Goal: Task Accomplishment & Management: Manage account settings

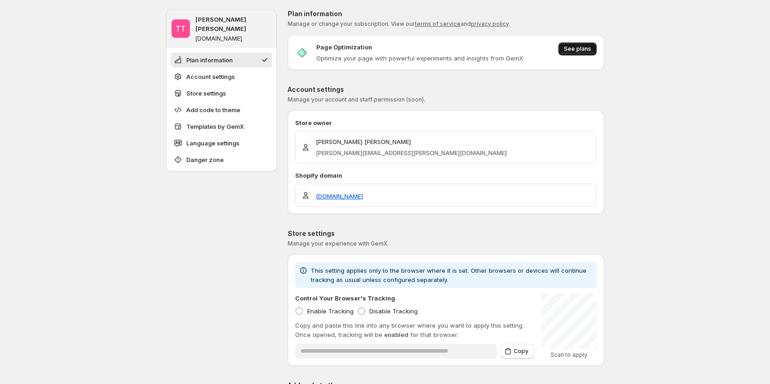
click at [585, 47] on span "See plans" at bounding box center [577, 48] width 27 height 7
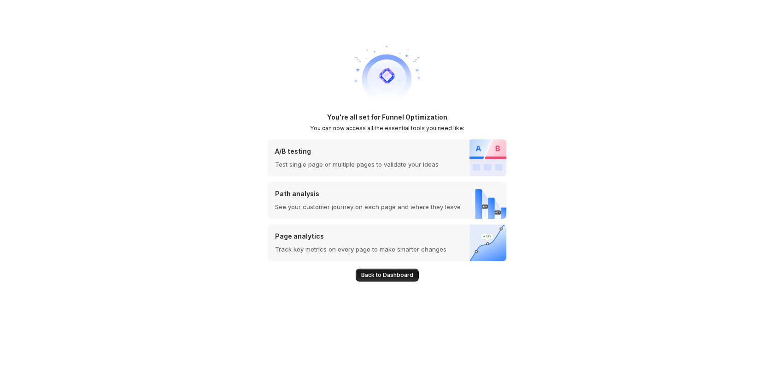
click at [390, 277] on span "Back to Dashboard" at bounding box center [387, 274] width 52 height 7
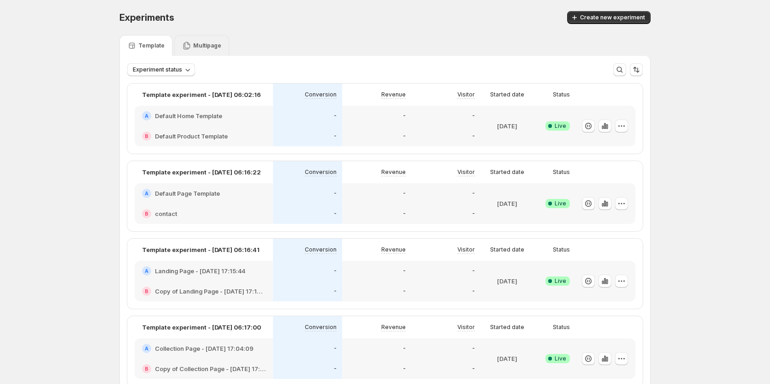
click at [200, 44] on p "Multipage" at bounding box center [207, 45] width 28 height 7
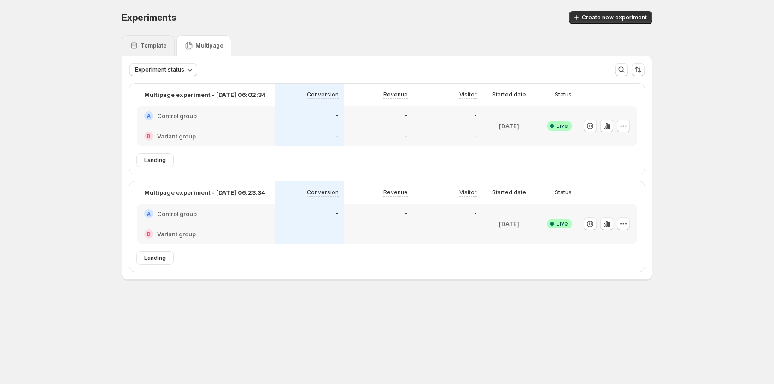
click at [165, 39] on div "Template" at bounding box center [148, 45] width 53 height 21
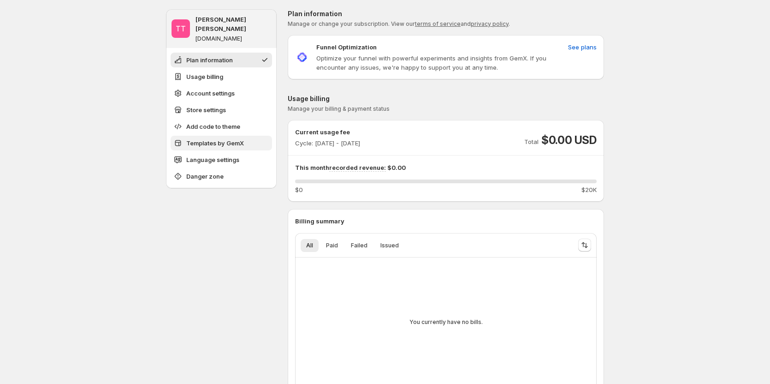
click at [236, 138] on span "Templates by GemX" at bounding box center [215, 142] width 58 height 9
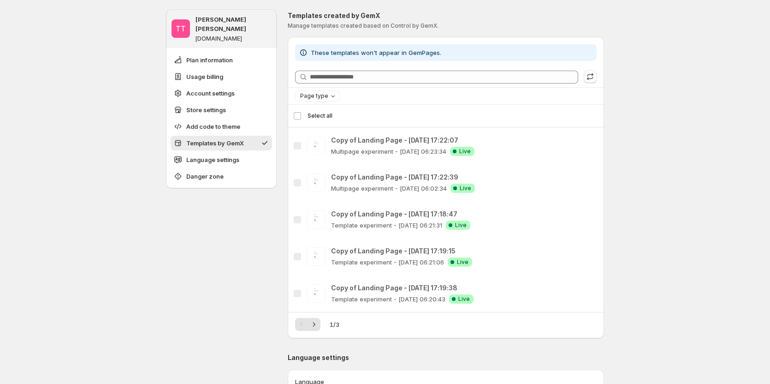
scroll to position [855, 0]
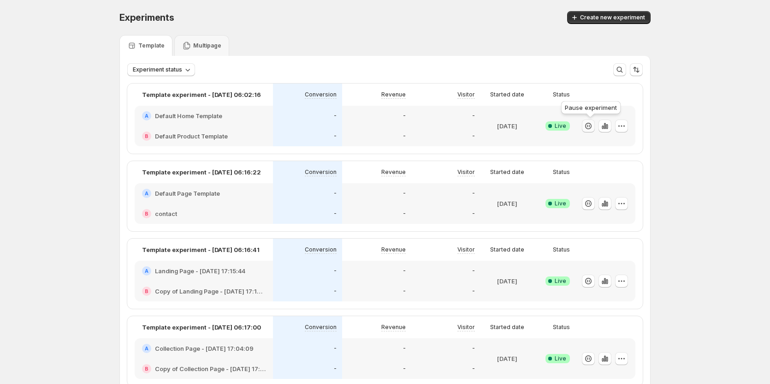
click at [593, 124] on icon "button" at bounding box center [588, 125] width 9 height 9
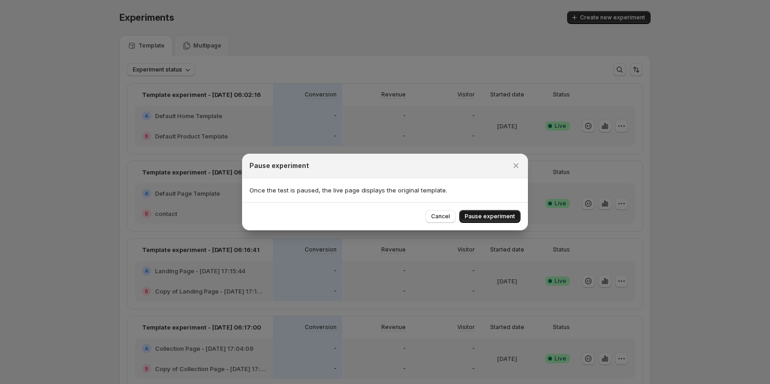
click at [470, 215] on span "Pause experiment" at bounding box center [490, 216] width 50 height 7
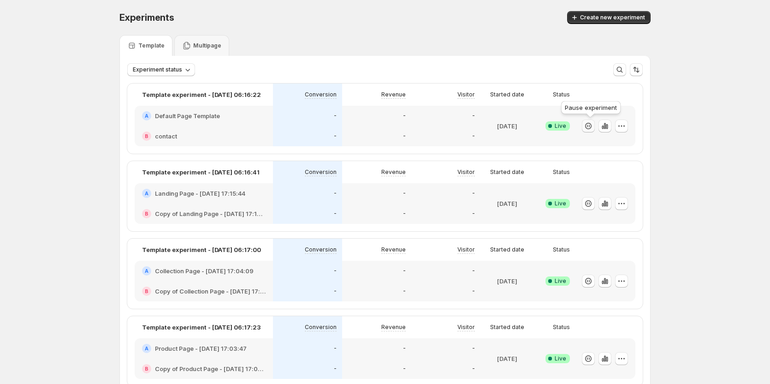
click at [590, 127] on icon "button" at bounding box center [588, 125] width 9 height 9
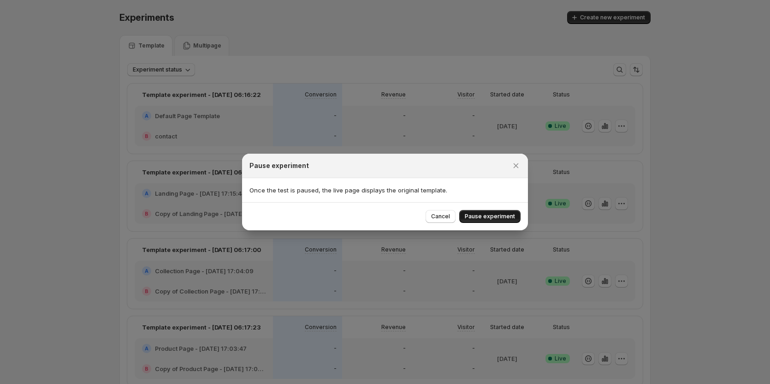
click at [494, 222] on button "Pause experiment" at bounding box center [489, 216] width 61 height 13
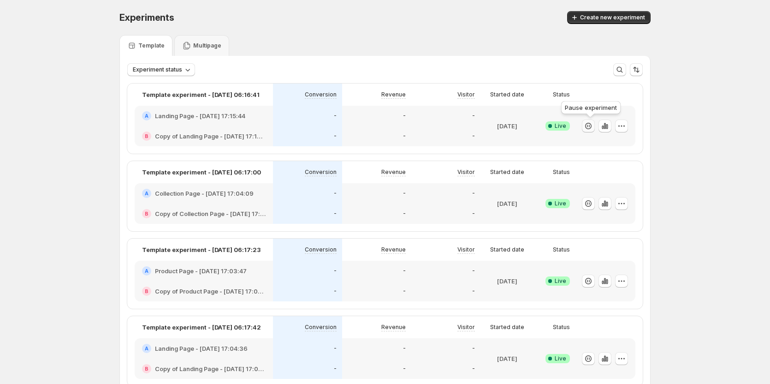
click at [589, 124] on icon "button" at bounding box center [588, 125] width 9 height 9
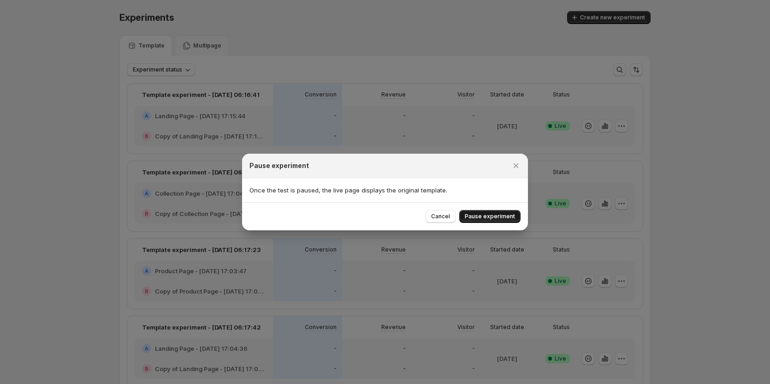
click at [501, 213] on span "Pause experiment" at bounding box center [490, 216] width 50 height 7
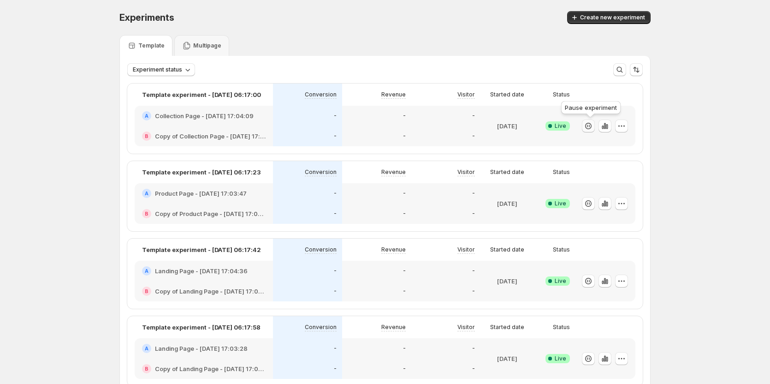
click at [593, 124] on icon "button" at bounding box center [588, 125] width 9 height 9
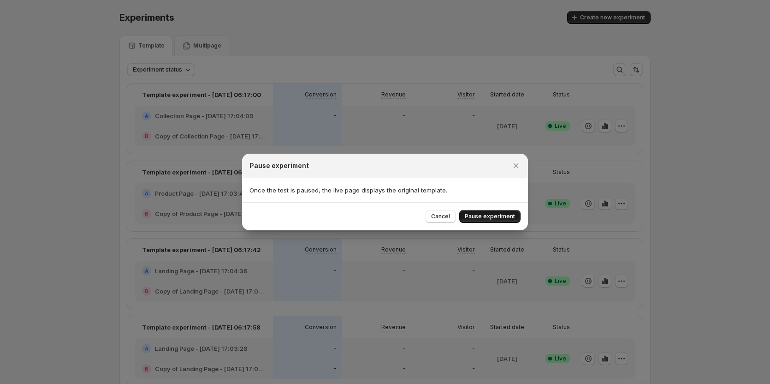
click at [502, 215] on span "Pause experiment" at bounding box center [490, 216] width 50 height 7
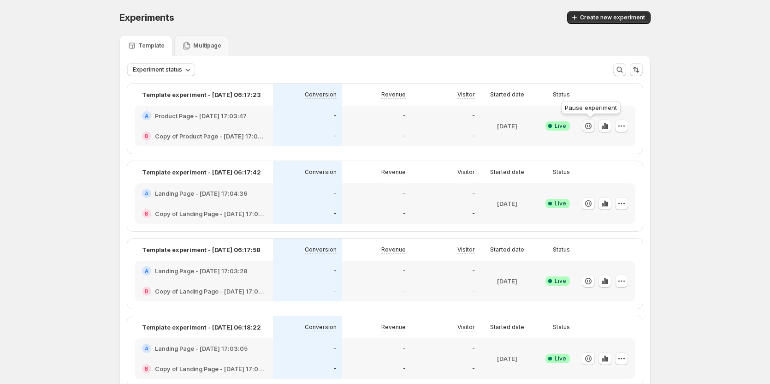
click at [587, 124] on icon "button" at bounding box center [588, 125] width 9 height 9
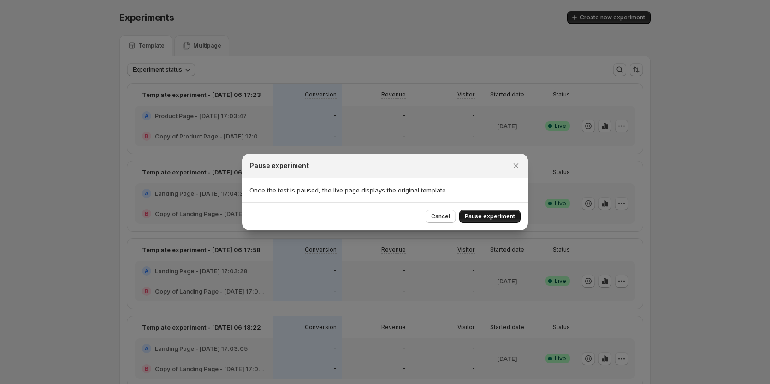
click at [484, 219] on span "Pause experiment" at bounding box center [490, 216] width 50 height 7
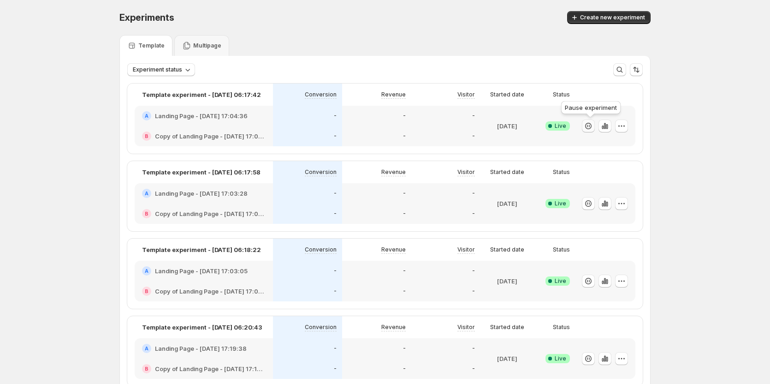
click at [591, 123] on icon "button" at bounding box center [588, 125] width 9 height 9
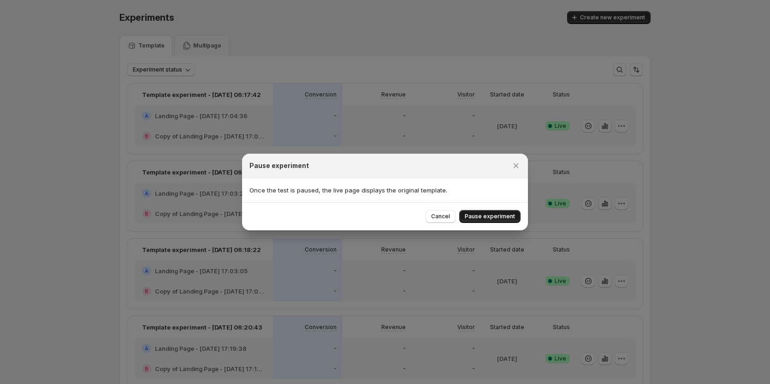
click at [484, 216] on span "Pause experiment" at bounding box center [490, 216] width 50 height 7
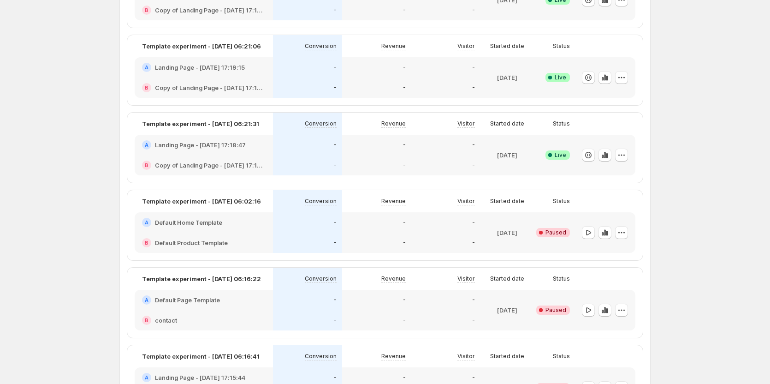
scroll to position [277, 0]
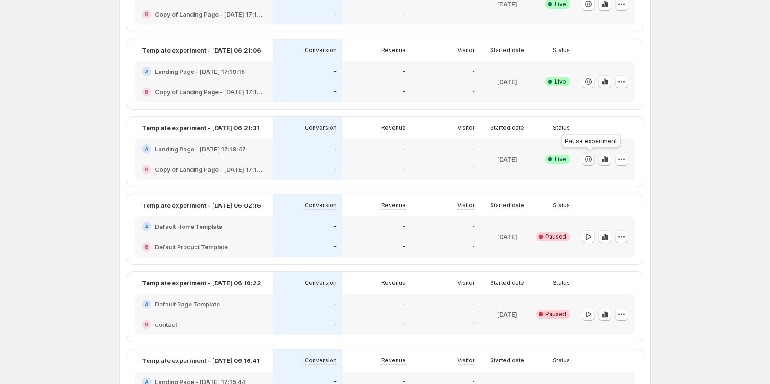
click at [590, 160] on icon "button" at bounding box center [588, 158] width 9 height 9
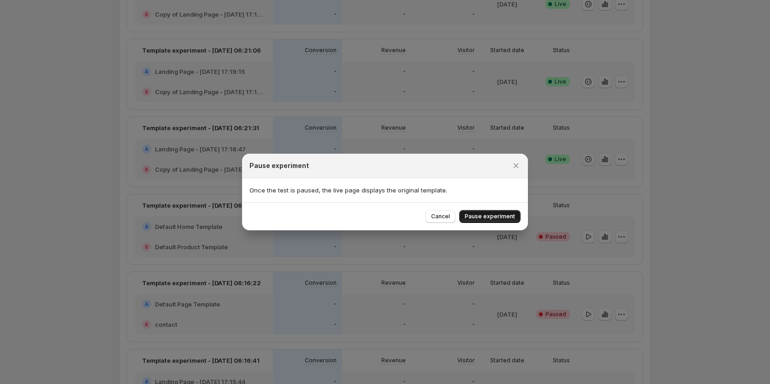
click at [497, 213] on span "Pause experiment" at bounding box center [490, 216] width 50 height 7
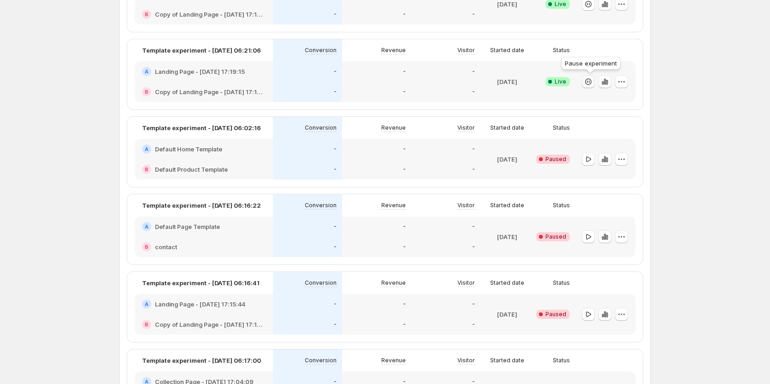
click at [591, 78] on icon "button" at bounding box center [588, 81] width 9 height 9
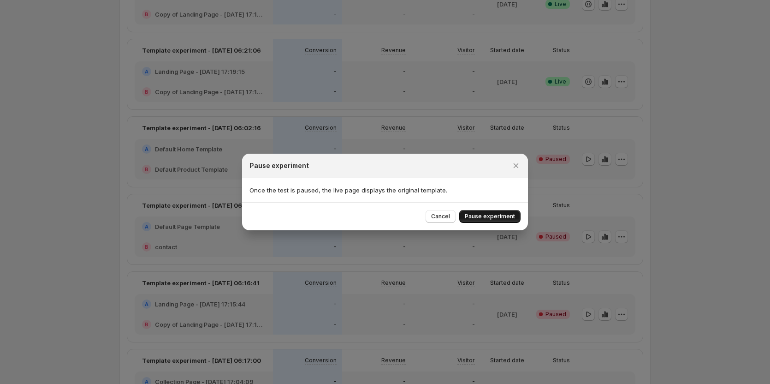
click at [475, 217] on span "Pause experiment" at bounding box center [490, 216] width 50 height 7
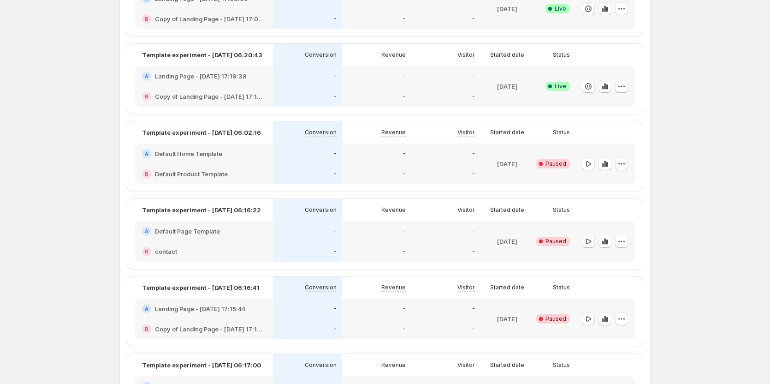
scroll to position [184, 0]
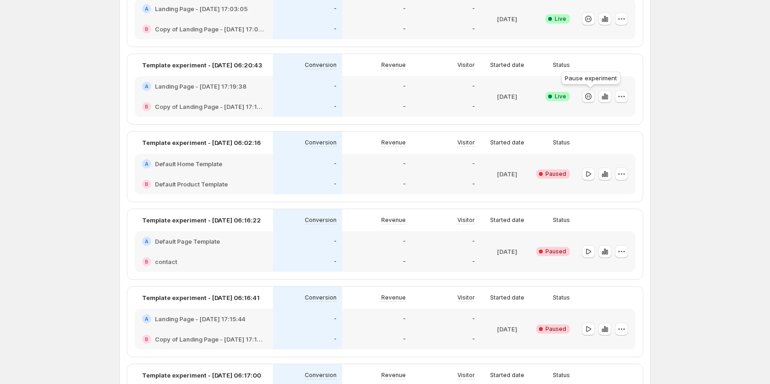
click at [590, 94] on icon "button" at bounding box center [588, 96] width 6 height 6
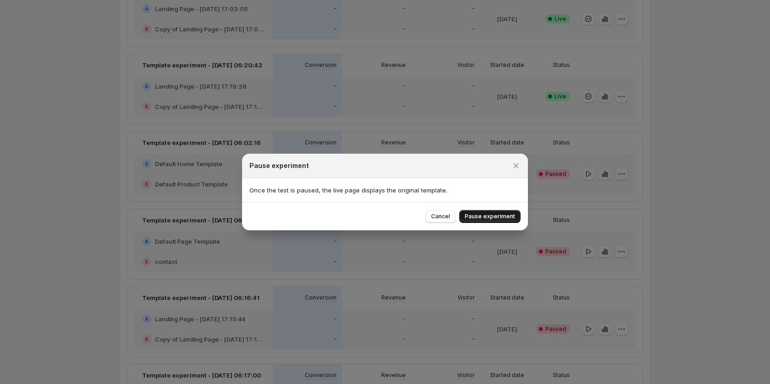
click at [478, 218] on span "Pause experiment" at bounding box center [490, 216] width 50 height 7
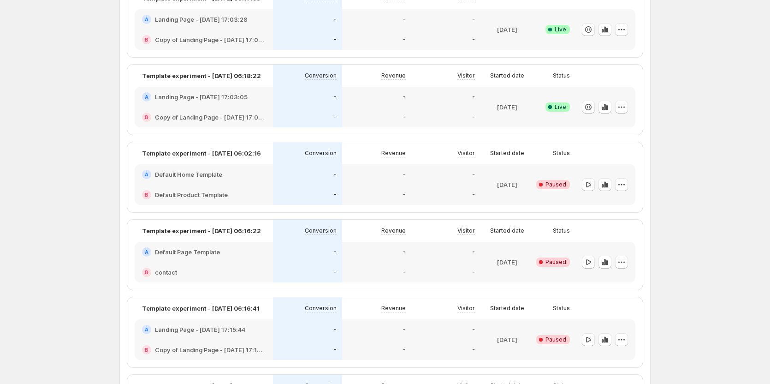
scroll to position [93, 0]
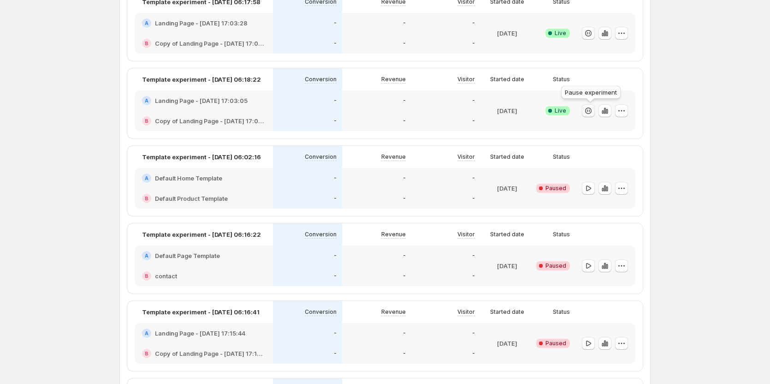
click at [592, 110] on icon "button" at bounding box center [588, 110] width 9 height 9
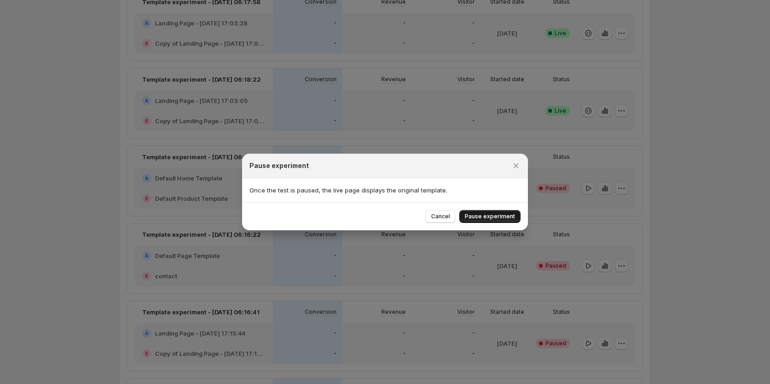
click at [492, 211] on button "Pause experiment" at bounding box center [489, 216] width 61 height 13
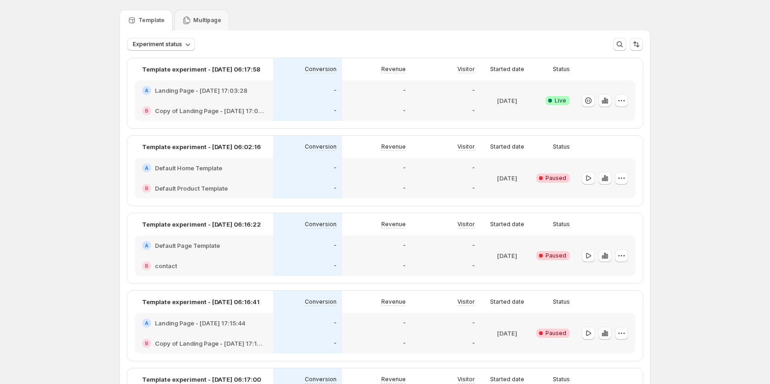
scroll to position [0, 0]
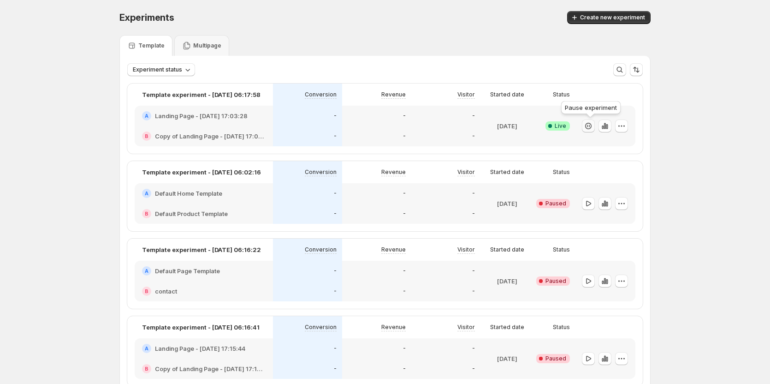
click at [589, 125] on icon "button" at bounding box center [588, 125] width 9 height 9
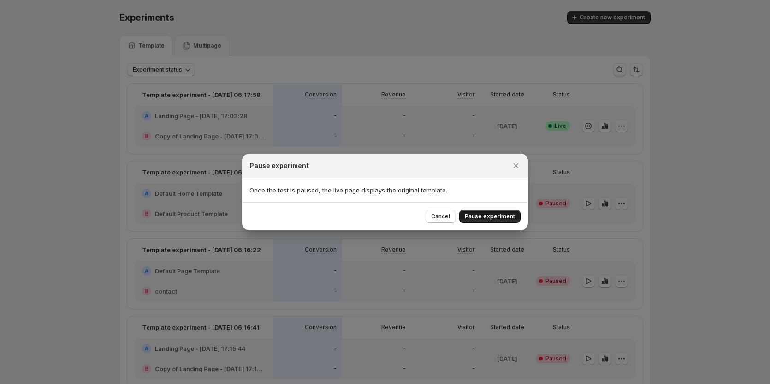
click at [500, 212] on button "Pause experiment" at bounding box center [489, 216] width 61 height 13
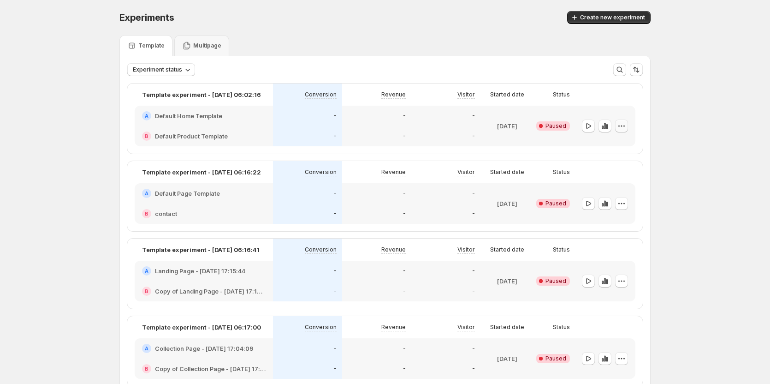
click at [626, 124] on icon "button" at bounding box center [621, 125] width 9 height 9
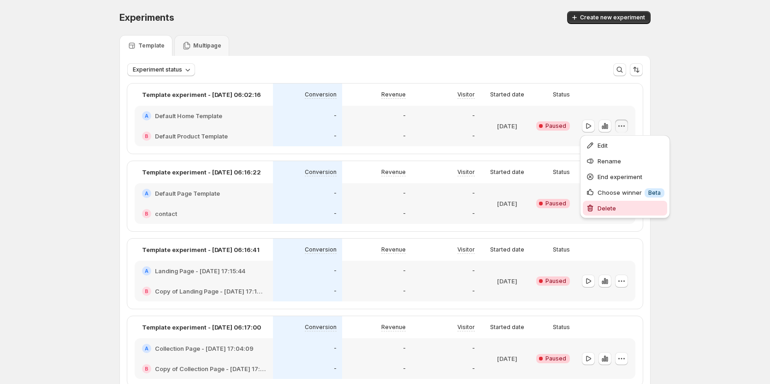
click at [600, 205] on span "Delete" at bounding box center [606, 207] width 18 height 7
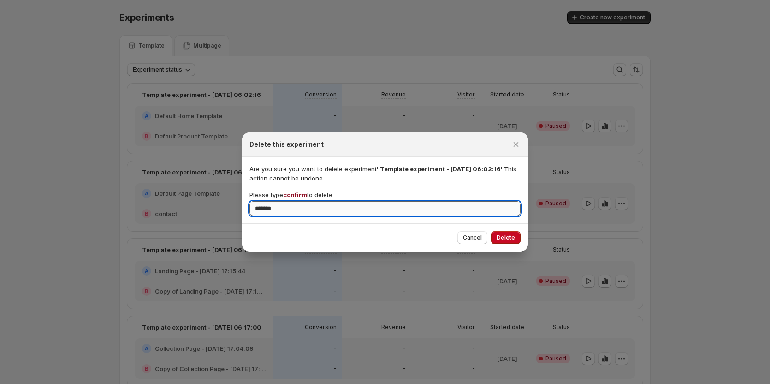
click at [274, 207] on input "*******" at bounding box center [384, 208] width 271 height 15
type input "*******"
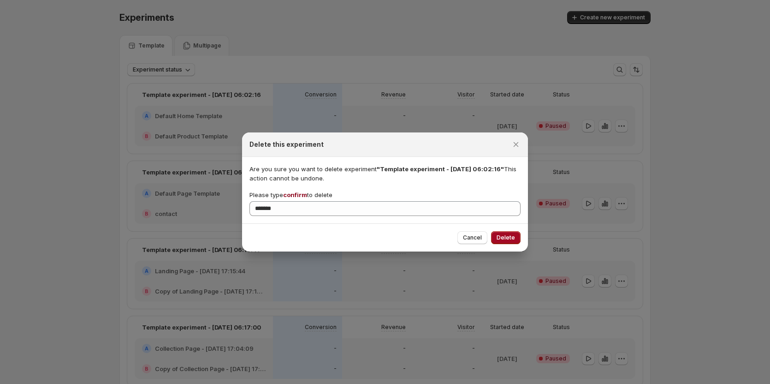
click at [509, 240] on span "Delete" at bounding box center [505, 237] width 18 height 7
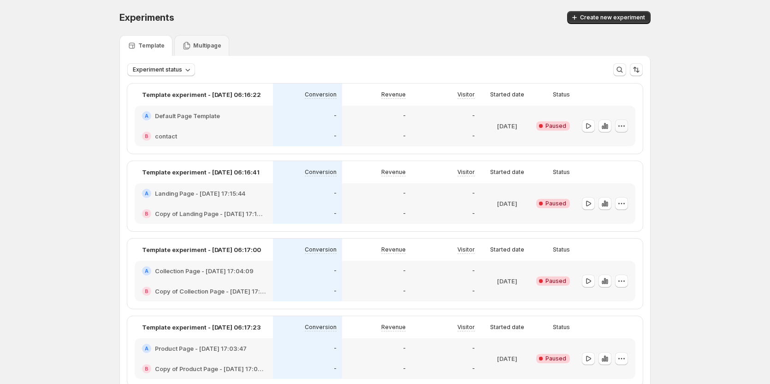
click at [624, 131] on button "button" at bounding box center [621, 125] width 13 height 13
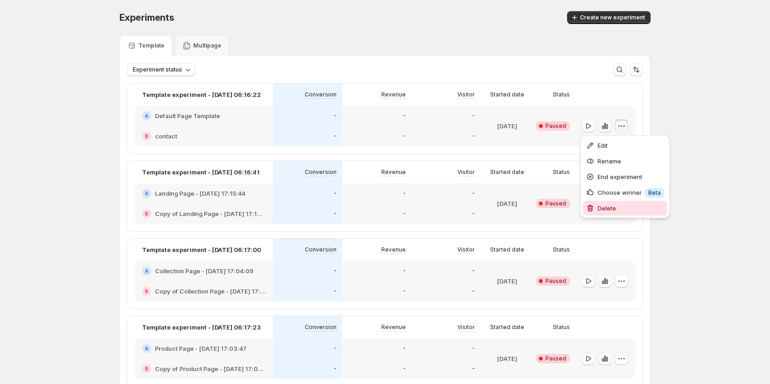
click at [599, 205] on span "Delete" at bounding box center [606, 207] width 18 height 7
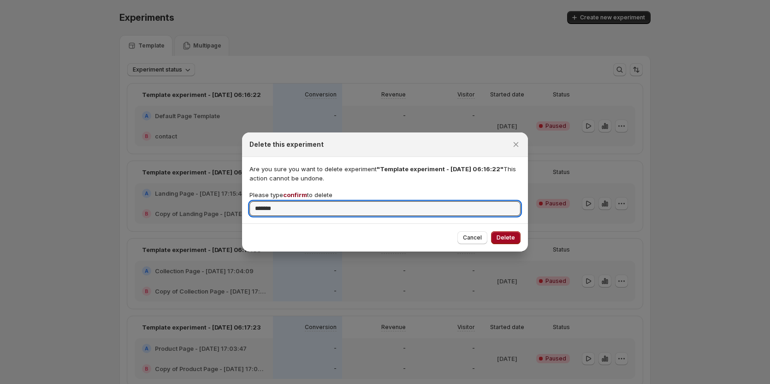
type input "*******"
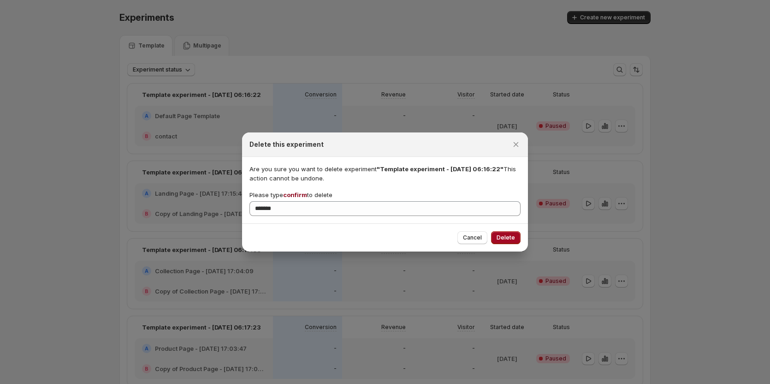
click at [508, 232] on button "Delete" at bounding box center [506, 237] width 30 height 13
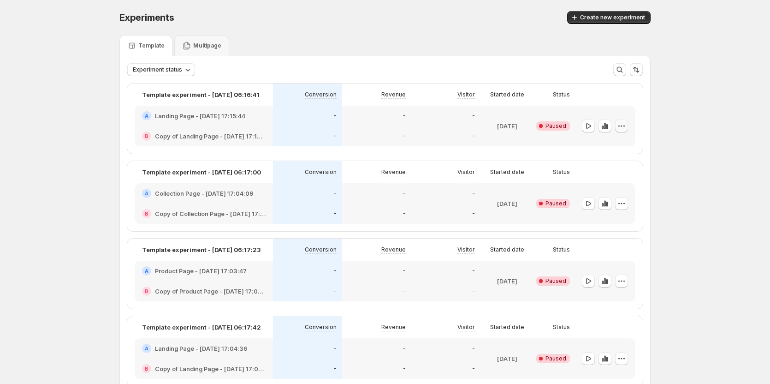
click at [625, 130] on icon "button" at bounding box center [621, 125] width 9 height 9
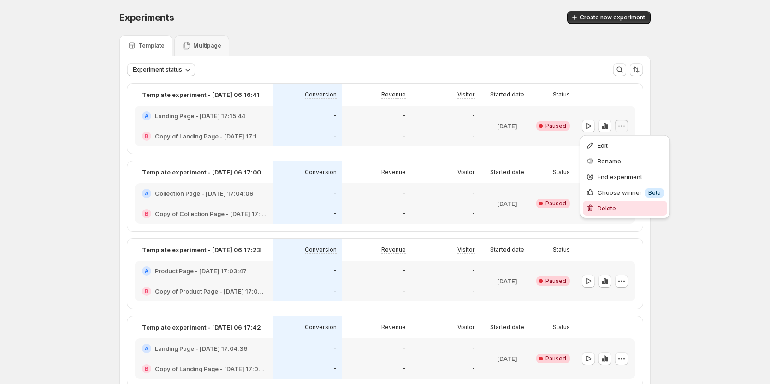
click at [601, 204] on span "Delete" at bounding box center [630, 207] width 67 height 9
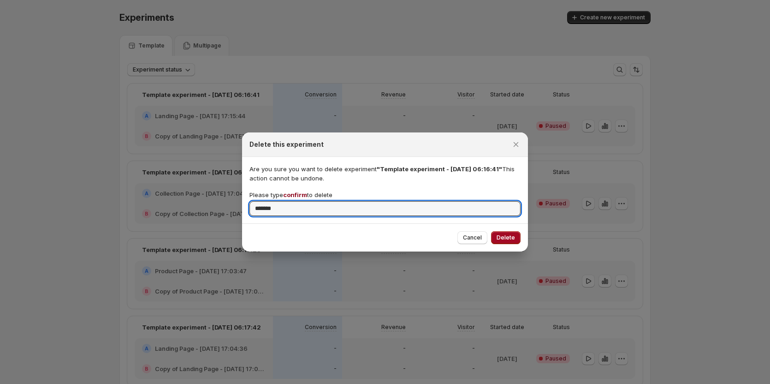
type input "*******"
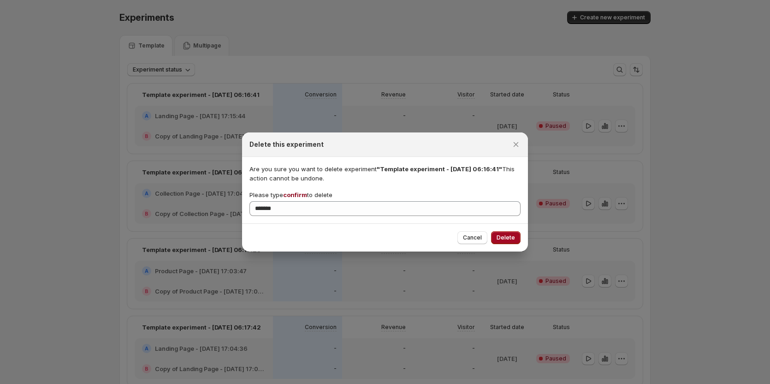
click at [509, 235] on span "Delete" at bounding box center [505, 237] width 18 height 7
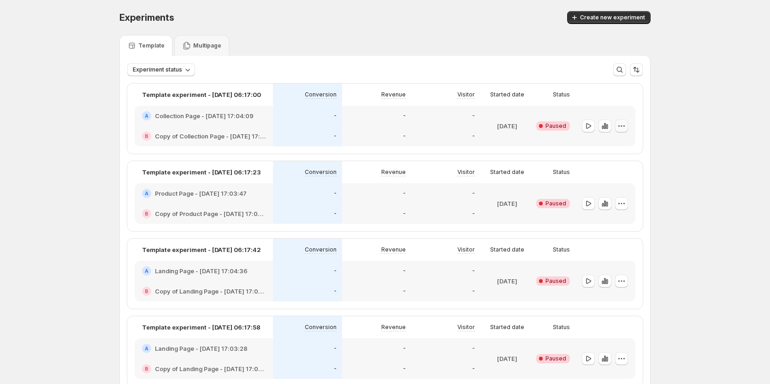
click at [626, 125] on icon "button" at bounding box center [621, 125] width 9 height 9
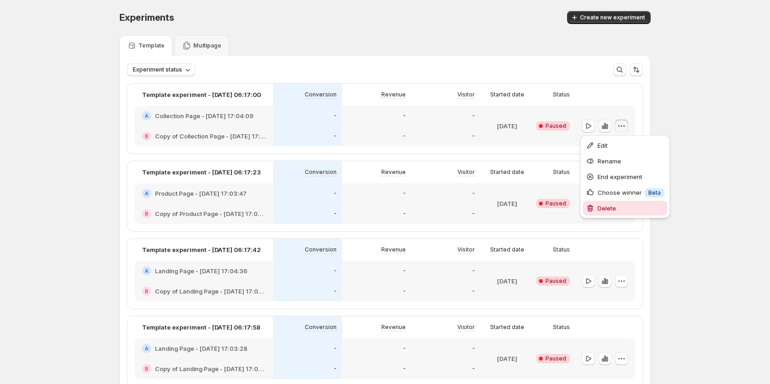
click at [599, 206] on span "Delete" at bounding box center [606, 207] width 18 height 7
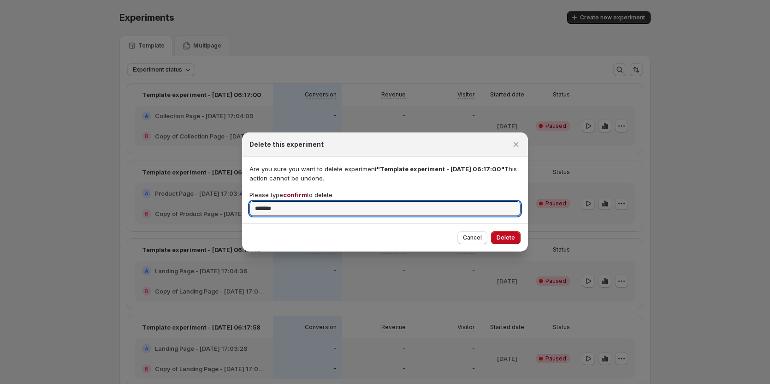
type input "*******"
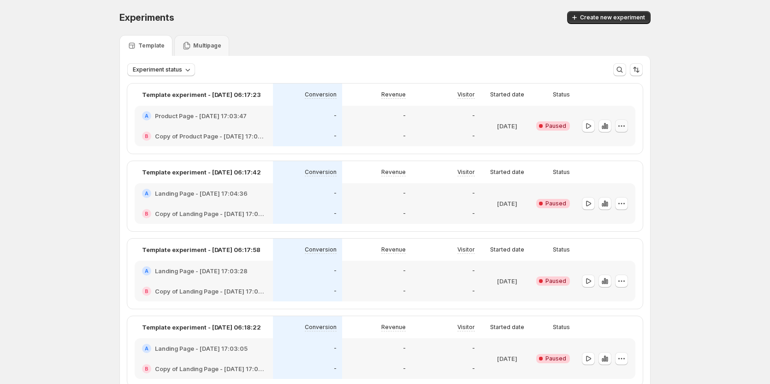
click at [625, 125] on icon "button" at bounding box center [621, 125] width 9 height 9
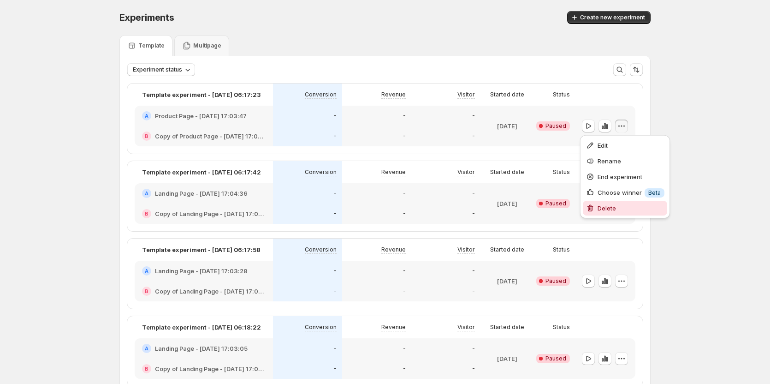
click at [607, 207] on span "Delete" at bounding box center [606, 207] width 18 height 7
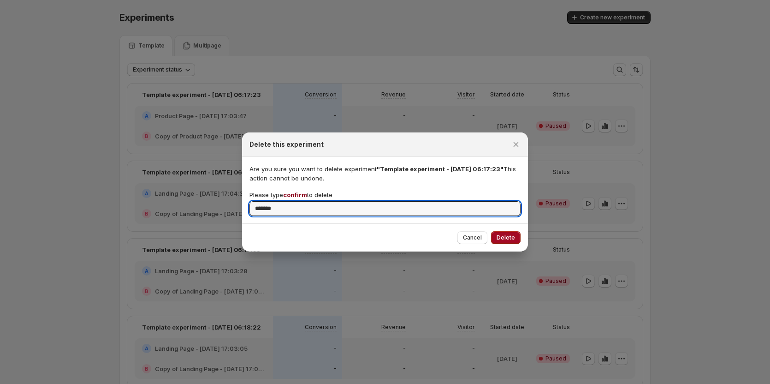
type input "*******"
click at [511, 241] on span "Delete" at bounding box center [505, 237] width 18 height 7
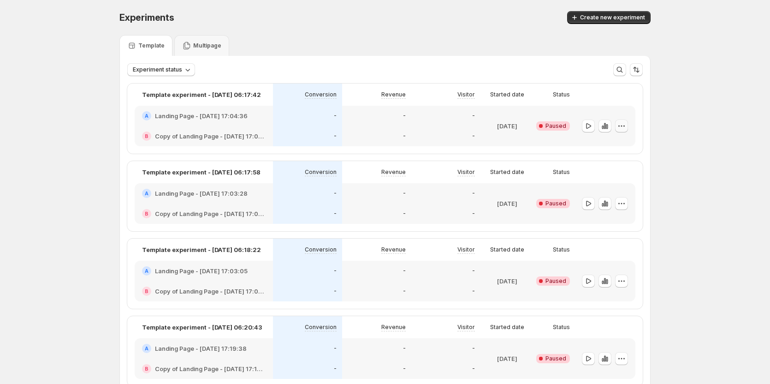
click at [626, 126] on icon "button" at bounding box center [621, 125] width 9 height 9
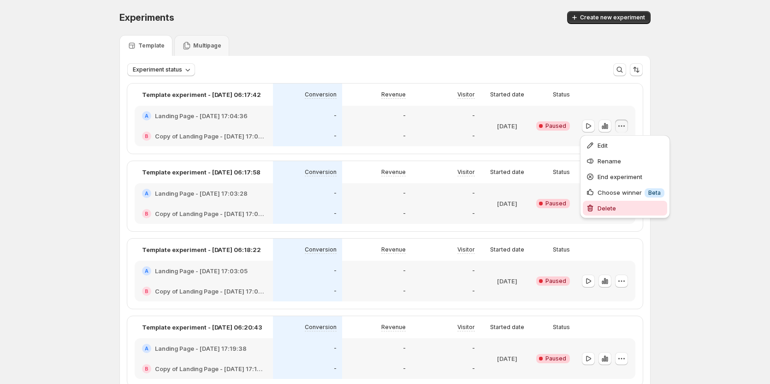
click at [599, 204] on span "Delete" at bounding box center [606, 207] width 18 height 7
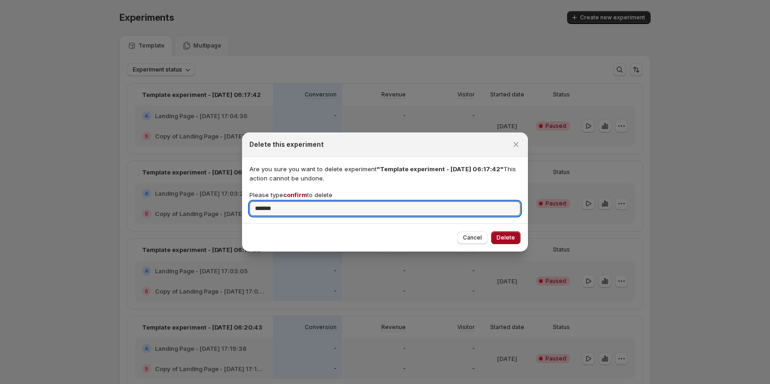
type input "*******"
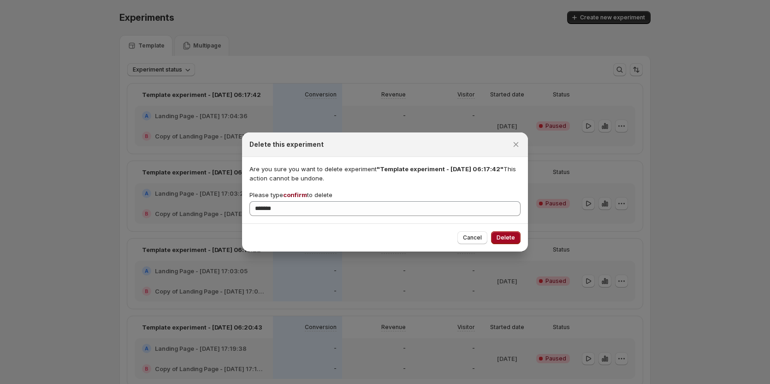
click at [508, 240] on span "Delete" at bounding box center [505, 237] width 18 height 7
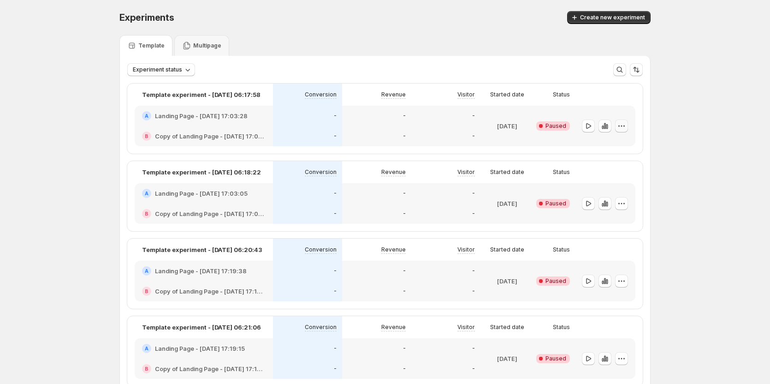
click at [621, 127] on icon "button" at bounding box center [621, 125] width 9 height 9
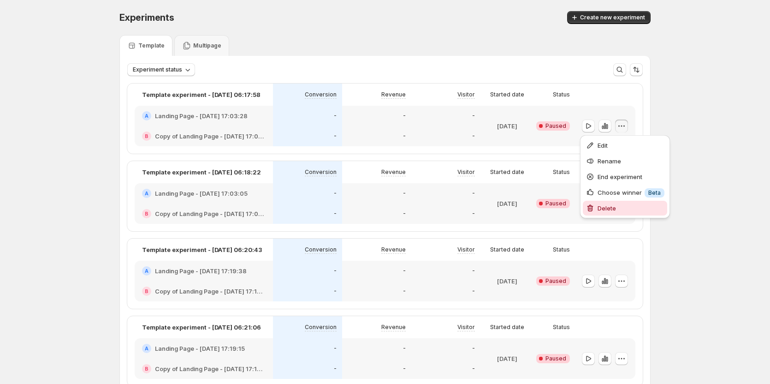
click at [603, 204] on span "Delete" at bounding box center [630, 207] width 67 height 9
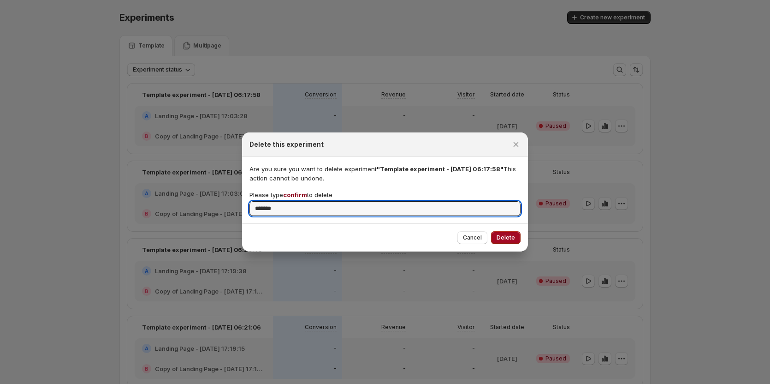
type input "*******"
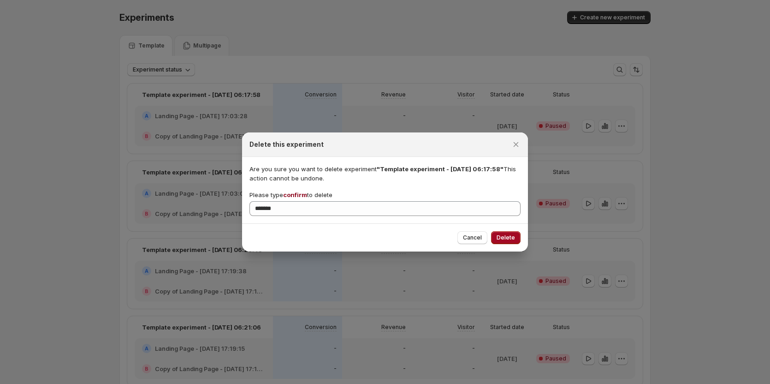
click at [502, 236] on span "Delete" at bounding box center [505, 237] width 18 height 7
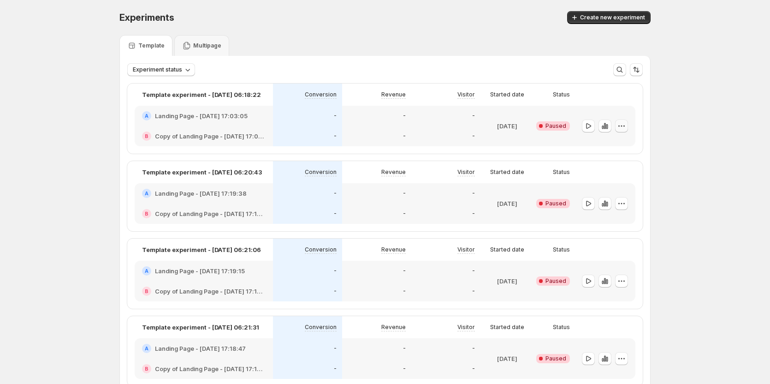
click at [620, 125] on icon "button" at bounding box center [621, 125] width 9 height 9
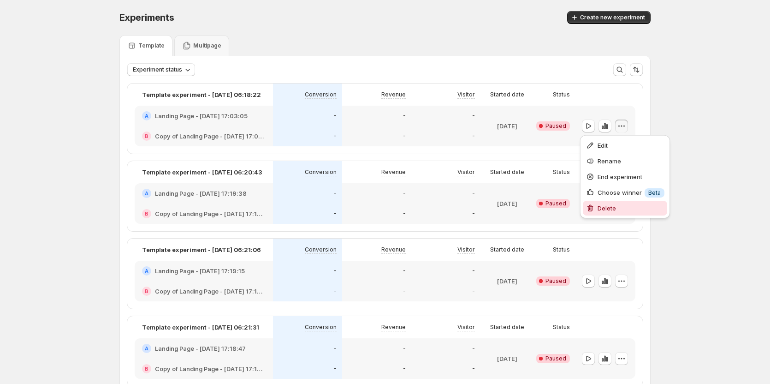
click at [592, 209] on icon "button" at bounding box center [590, 208] width 6 height 7
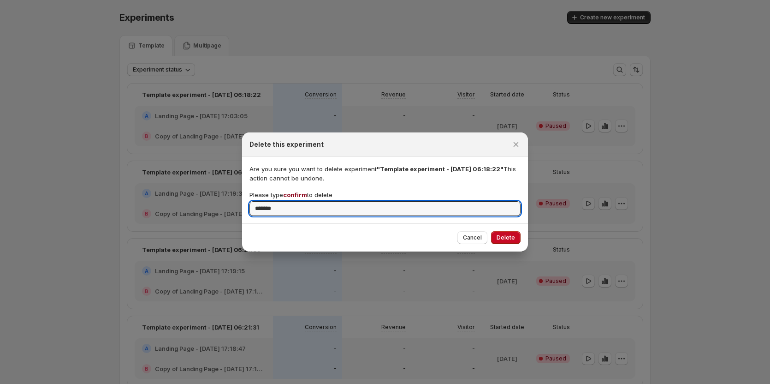
type input "*******"
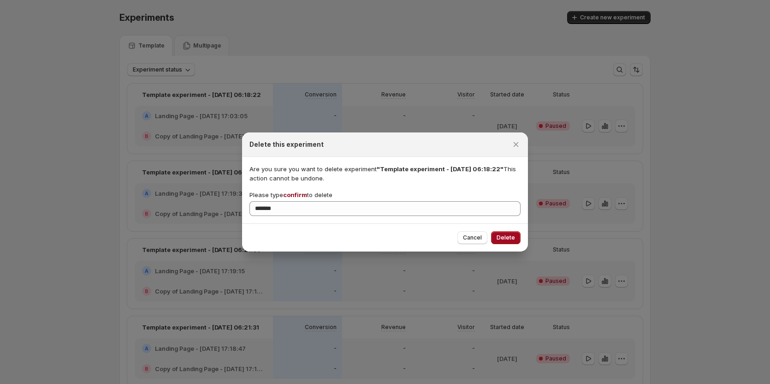
drag, startPoint x: 502, startPoint y: 228, endPoint x: 501, endPoint y: 233, distance: 5.2
click at [501, 233] on div "Cancel Delete" at bounding box center [385, 237] width 286 height 28
drag, startPoint x: 501, startPoint y: 233, endPoint x: 513, endPoint y: 224, distance: 15.5
click at [501, 234] on button "Delete" at bounding box center [506, 237] width 30 height 13
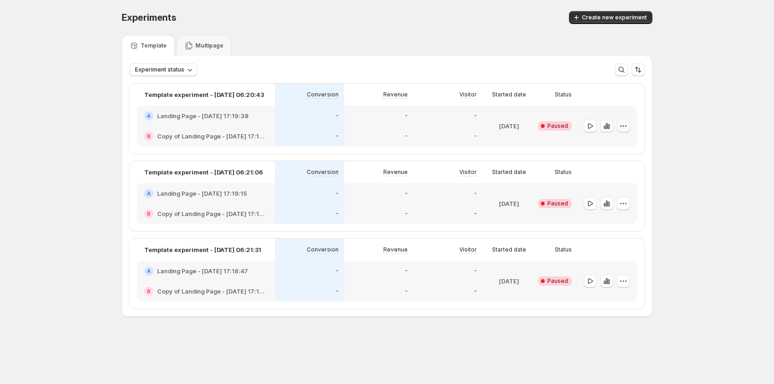
click at [623, 124] on icon "button" at bounding box center [623, 125] width 9 height 9
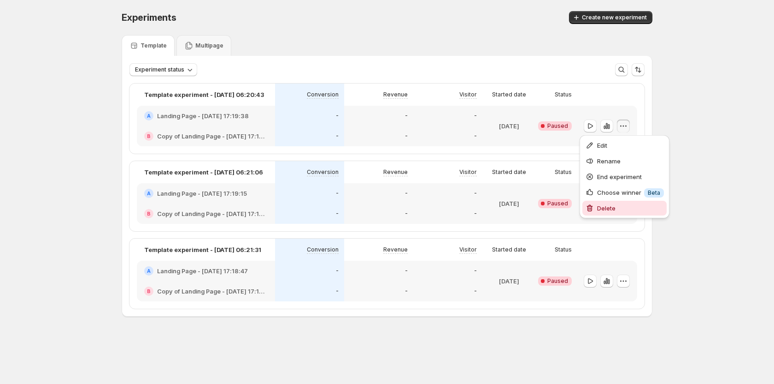
click at [601, 206] on span "Delete" at bounding box center [606, 207] width 18 height 7
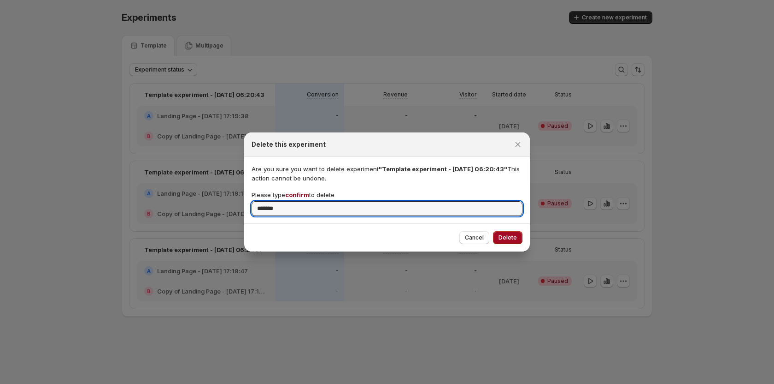
type input "*******"
click at [504, 234] on button "Delete" at bounding box center [508, 237] width 30 height 13
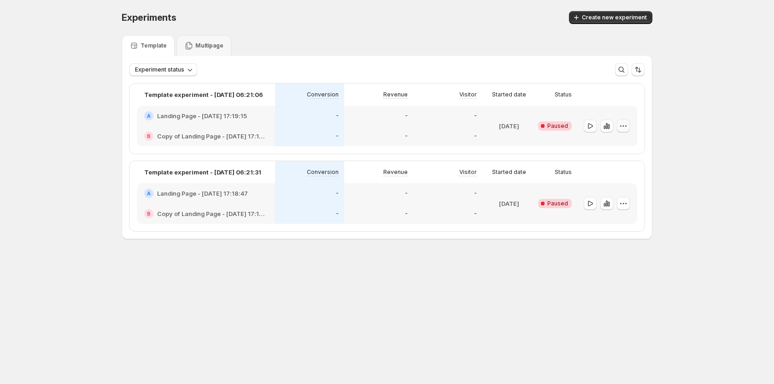
click at [627, 127] on icon "button" at bounding box center [623, 125] width 9 height 9
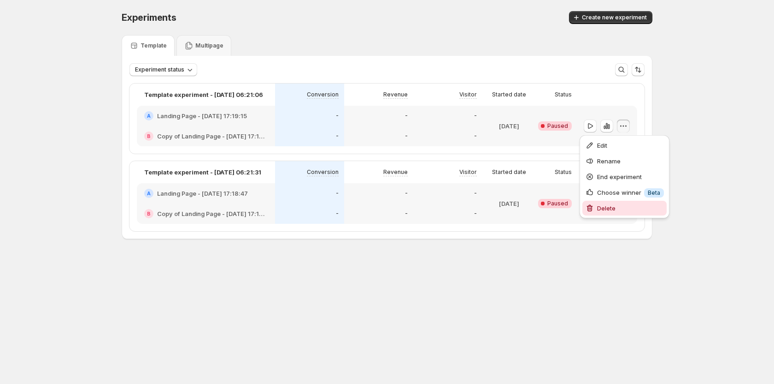
click at [601, 205] on span "Delete" at bounding box center [606, 207] width 18 height 7
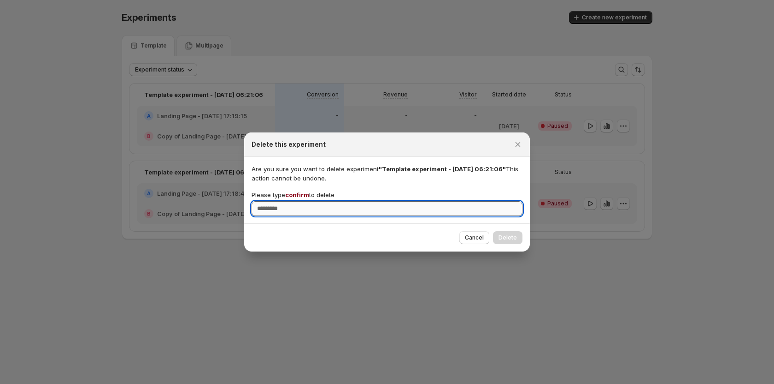
click at [488, 208] on input "Please type confirm to delete" at bounding box center [387, 208] width 271 height 15
type input "*******"
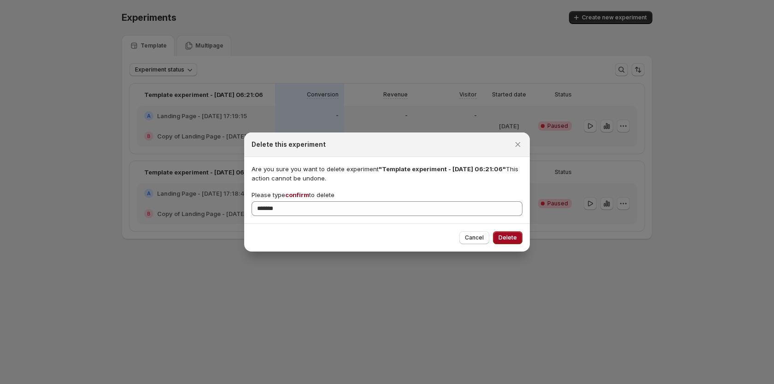
click at [517, 236] on button "Delete" at bounding box center [508, 237] width 30 height 13
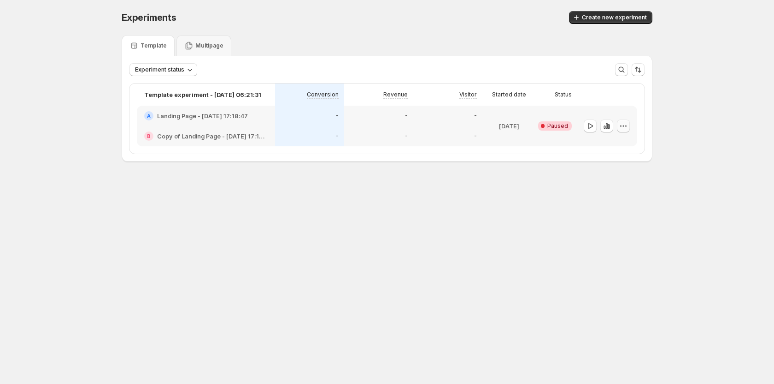
click at [624, 126] on icon "button" at bounding box center [623, 125] width 1 height 1
click at [601, 203] on span "Delete" at bounding box center [630, 207] width 67 height 9
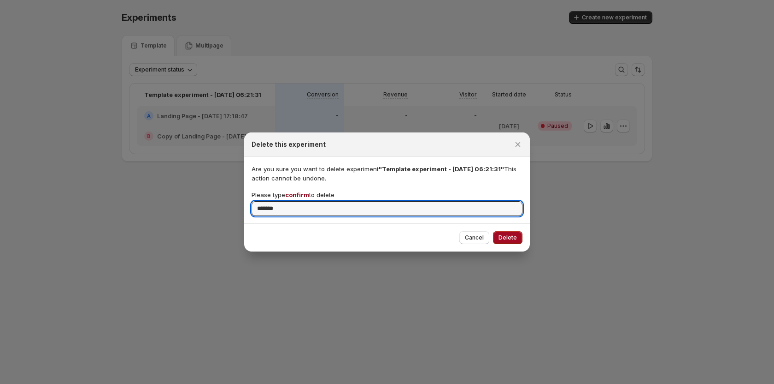
type input "*******"
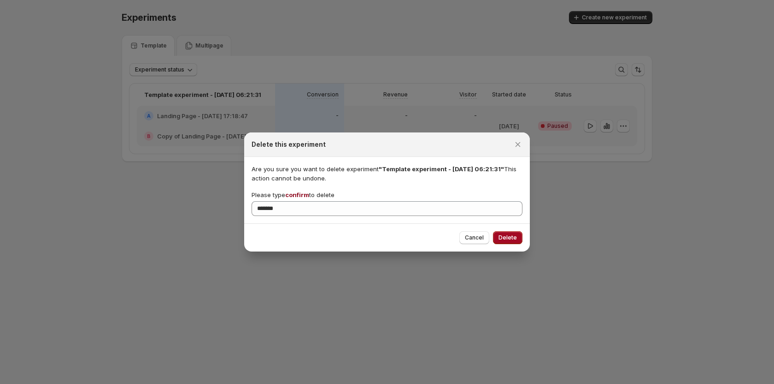
click at [514, 234] on span "Delete" at bounding box center [508, 237] width 18 height 7
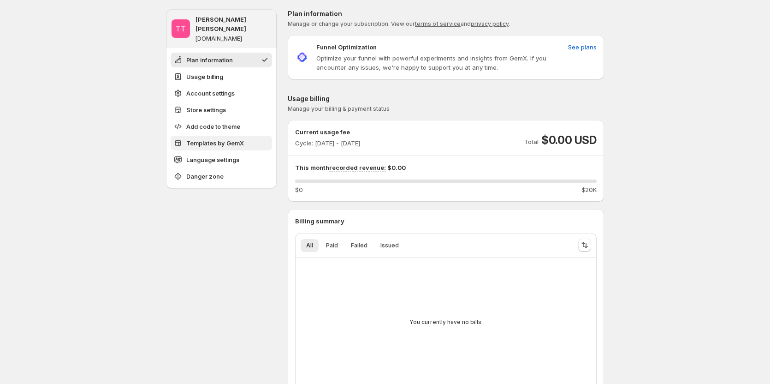
click at [241, 136] on button "Templates by GemX" at bounding box center [221, 143] width 101 height 15
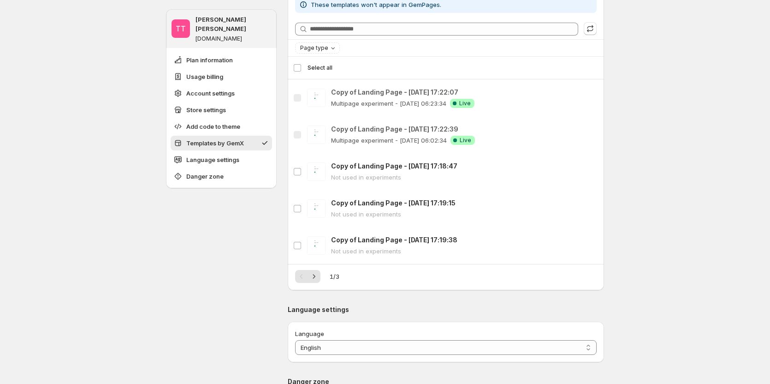
scroll to position [809, 0]
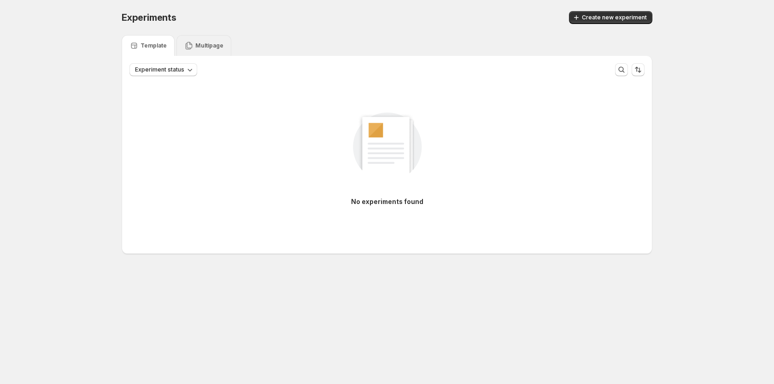
click at [213, 44] on p "Multipage" at bounding box center [209, 45] width 28 height 7
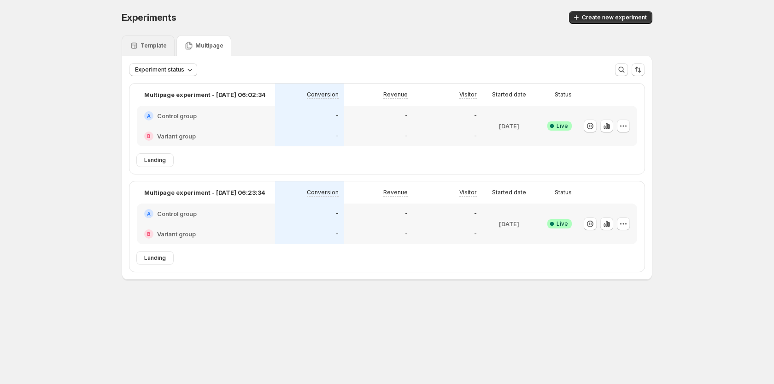
click at [154, 51] on div "Template" at bounding box center [148, 45] width 53 height 21
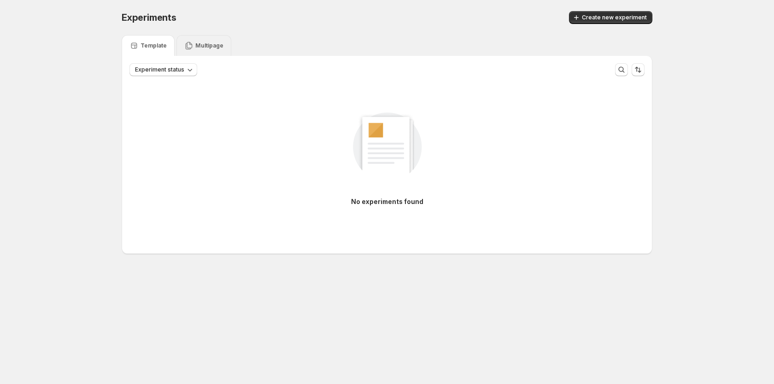
click at [212, 43] on p "Multipage" at bounding box center [209, 45] width 28 height 7
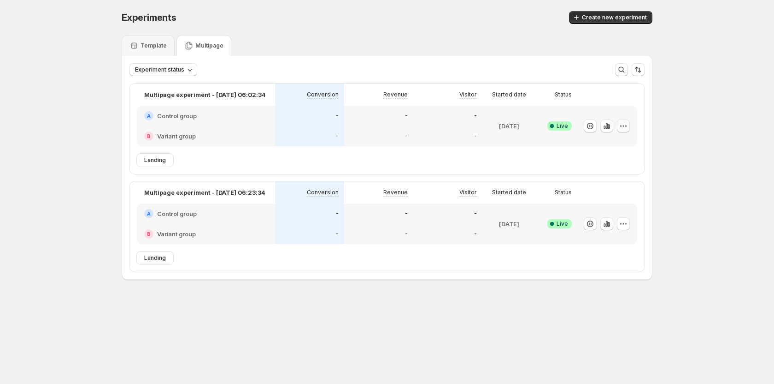
click at [625, 123] on icon "button" at bounding box center [623, 125] width 9 height 9
click at [593, 127] on icon "button" at bounding box center [590, 126] width 6 height 6
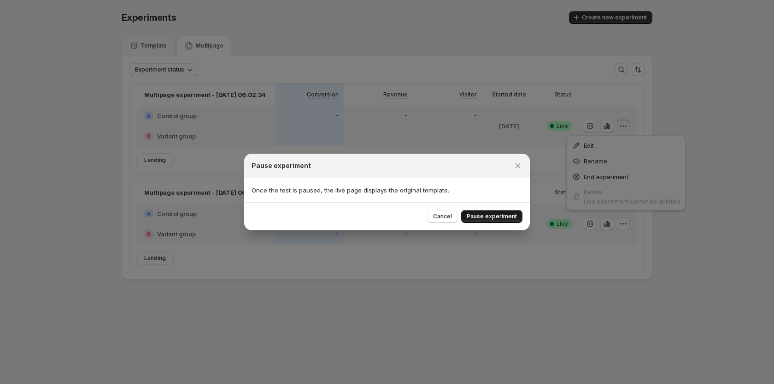
click at [510, 214] on span "Pause experiment" at bounding box center [492, 216] width 50 height 7
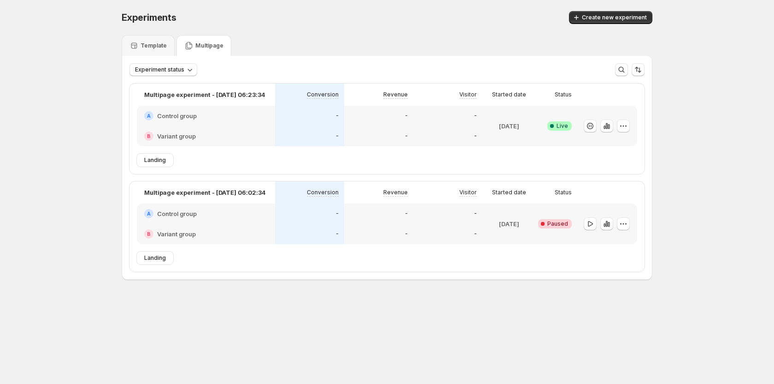
click at [626, 128] on icon "button" at bounding box center [623, 125] width 9 height 9
click at [591, 127] on icon "button" at bounding box center [590, 125] width 9 height 9
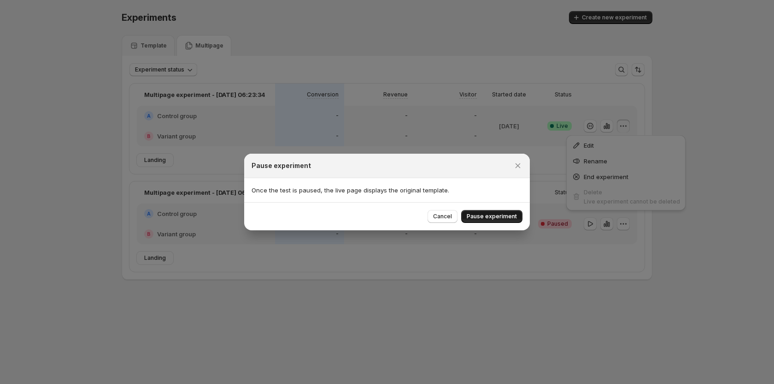
click at [496, 215] on span "Pause experiment" at bounding box center [492, 216] width 50 height 7
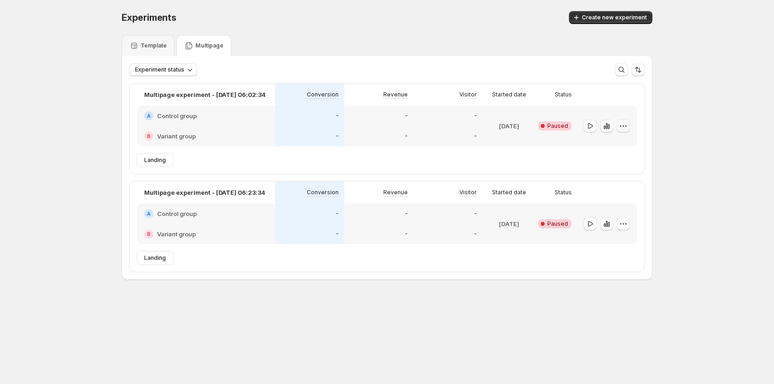
click at [621, 124] on icon "button" at bounding box center [623, 125] width 9 height 9
click at [608, 195] on span "Delete" at bounding box center [617, 192] width 18 height 7
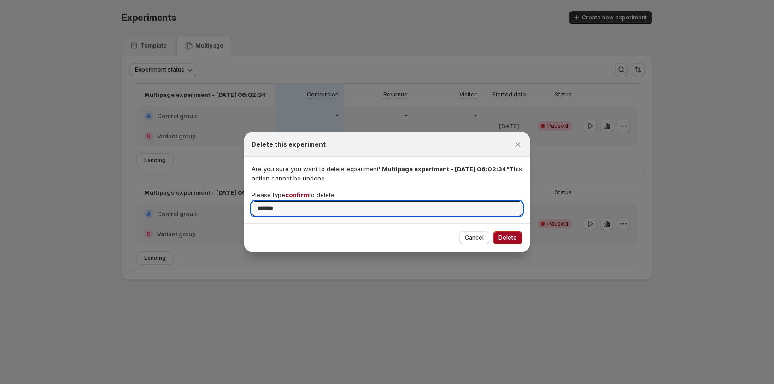
type input "*******"
click at [517, 234] on button "Delete" at bounding box center [508, 237] width 30 height 13
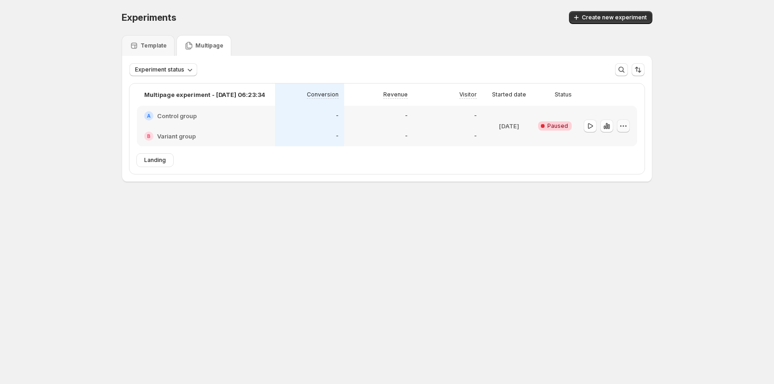
click at [623, 124] on icon "button" at bounding box center [623, 125] width 9 height 9
click at [608, 192] on span "Delete" at bounding box center [617, 192] width 18 height 7
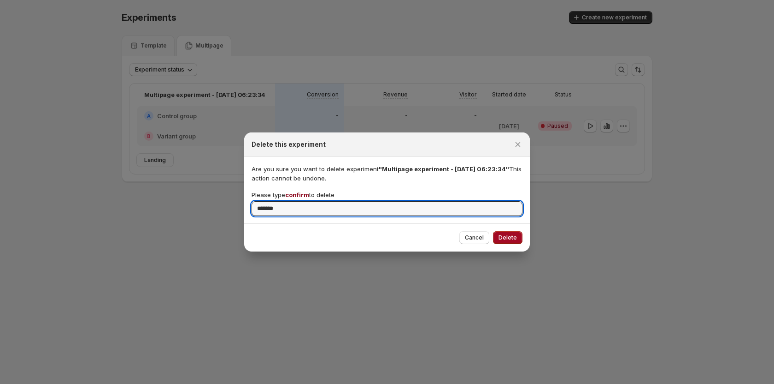
type input "*******"
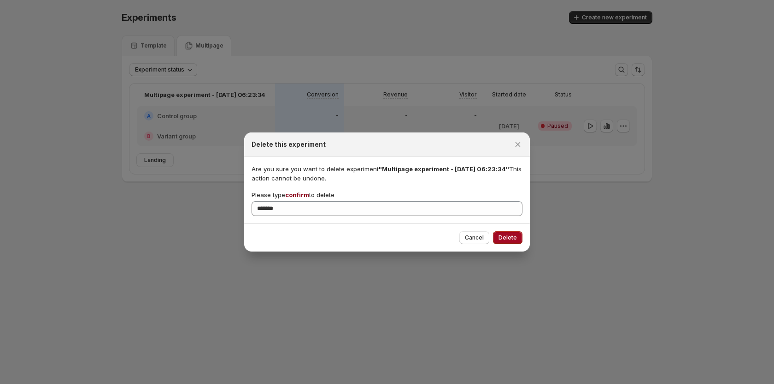
click at [511, 231] on button "Delete" at bounding box center [508, 237] width 30 height 13
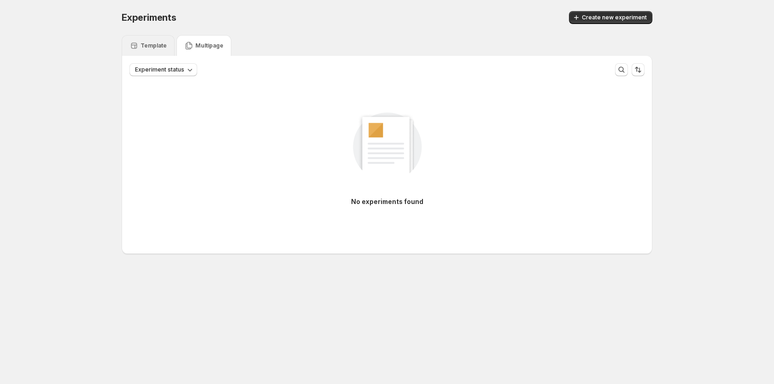
click at [158, 42] on p "Template" at bounding box center [154, 45] width 26 height 7
click at [630, 21] on button "Create new experiment" at bounding box center [610, 17] width 83 height 13
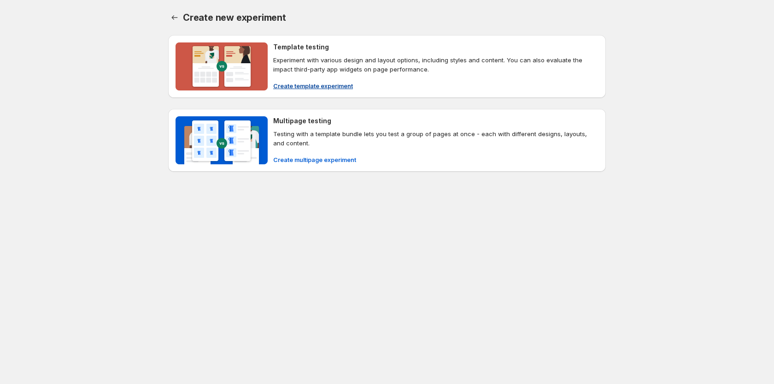
click at [337, 79] on button "Create template experiment" at bounding box center [313, 85] width 91 height 15
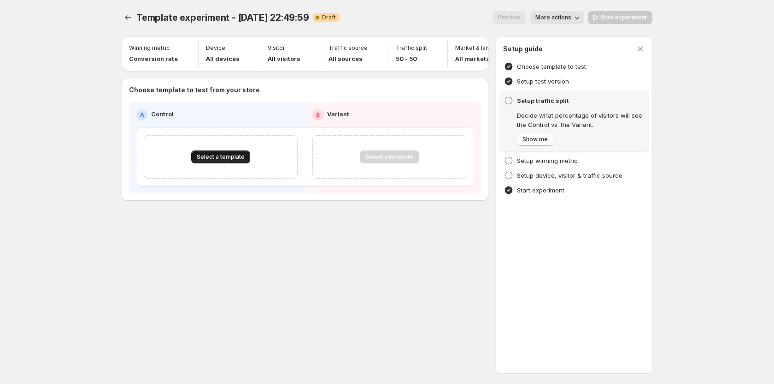
click at [236, 156] on button "Select a template" at bounding box center [220, 156] width 59 height 13
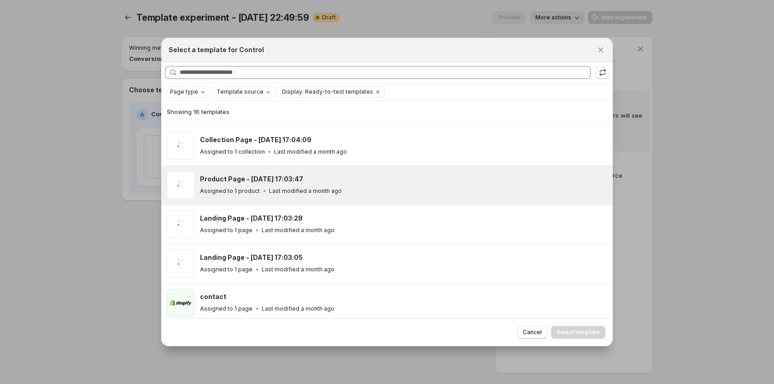
scroll to position [432, 0]
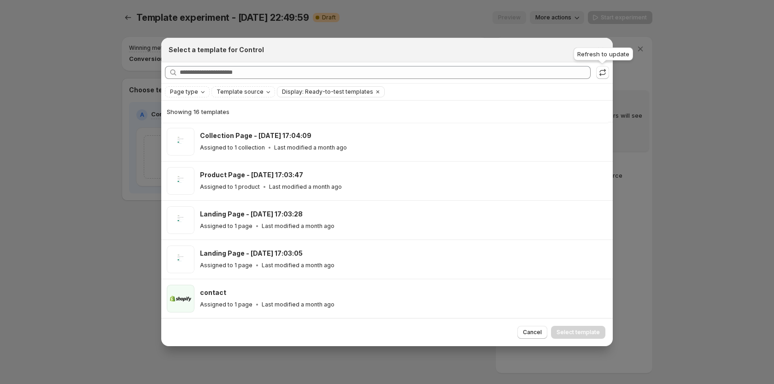
click at [604, 46] on div "Refresh to update" at bounding box center [603, 56] width 63 height 20
click at [602, 74] on icon ":r11o:" at bounding box center [602, 72] width 9 height 9
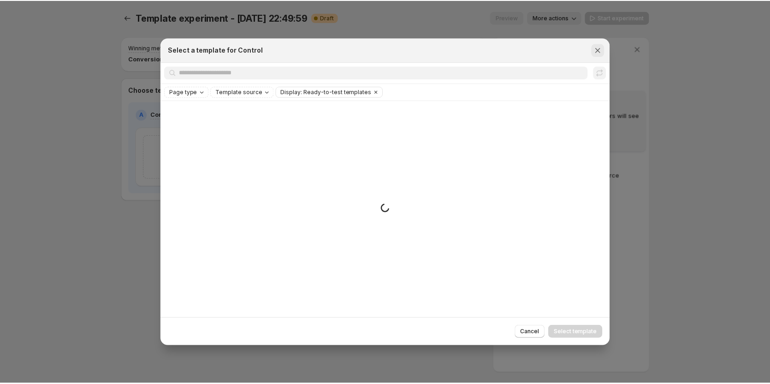
scroll to position [0, 0]
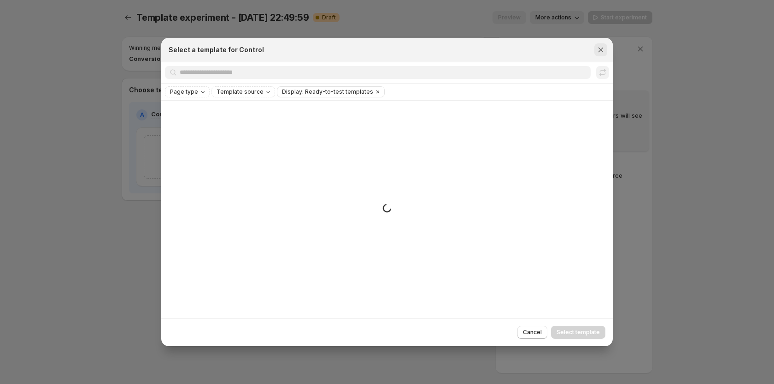
click at [604, 48] on icon "Close" at bounding box center [600, 49] width 9 height 9
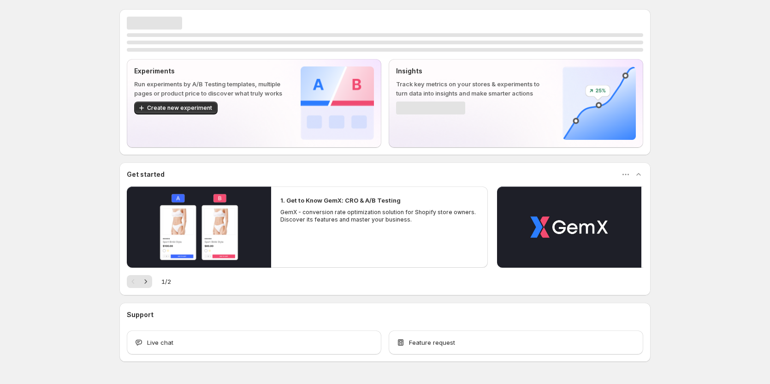
scroll to position [28, 0]
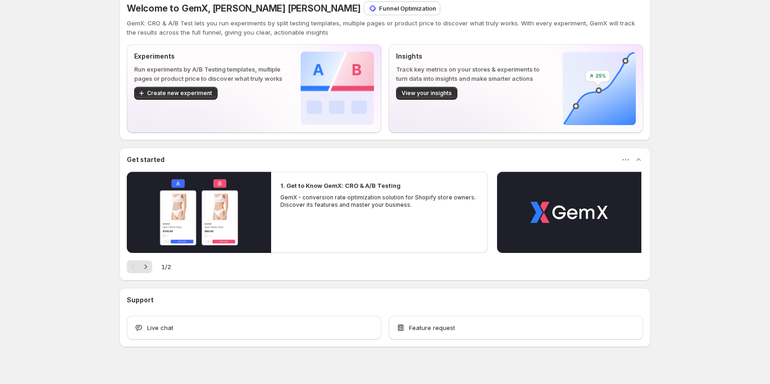
scroll to position [28, 0]
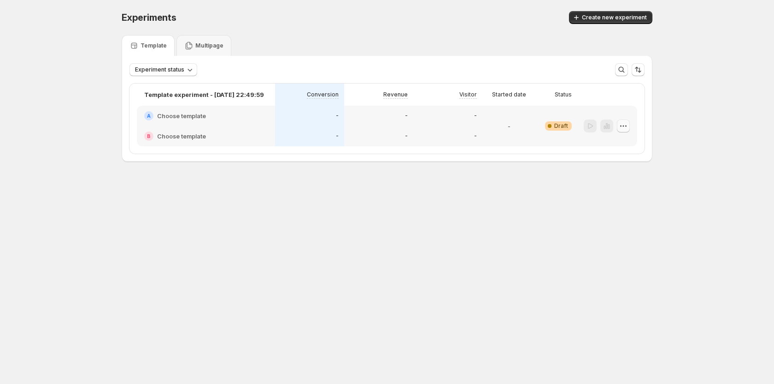
click at [621, 122] on icon "button" at bounding box center [623, 125] width 9 height 9
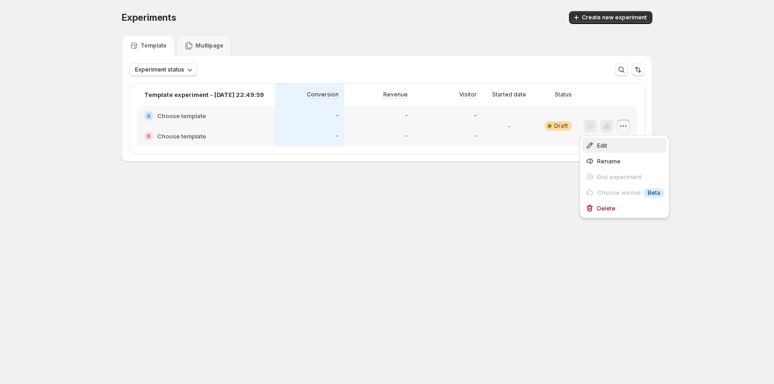
click at [590, 150] on button "Edit" at bounding box center [625, 145] width 84 height 15
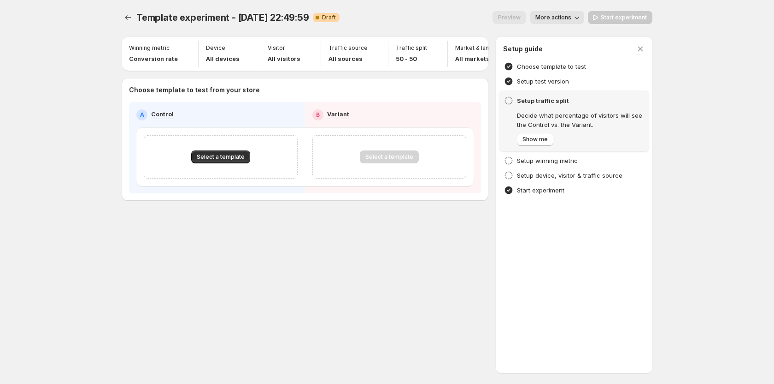
click at [224, 147] on div "Select a template" at bounding box center [221, 156] width 154 height 43
click at [225, 155] on button "Select a template" at bounding box center [220, 156] width 59 height 13
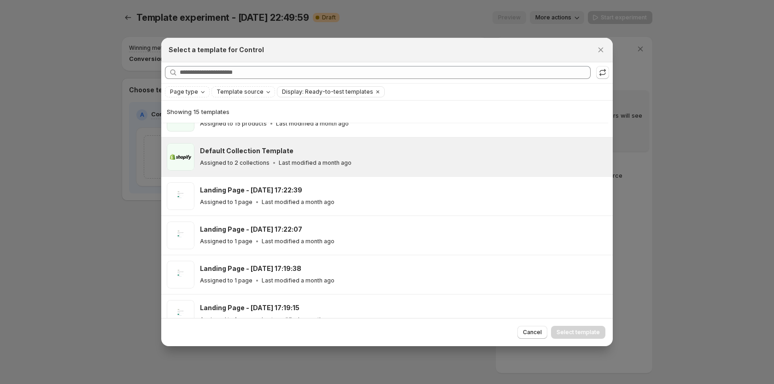
scroll to position [114, 0]
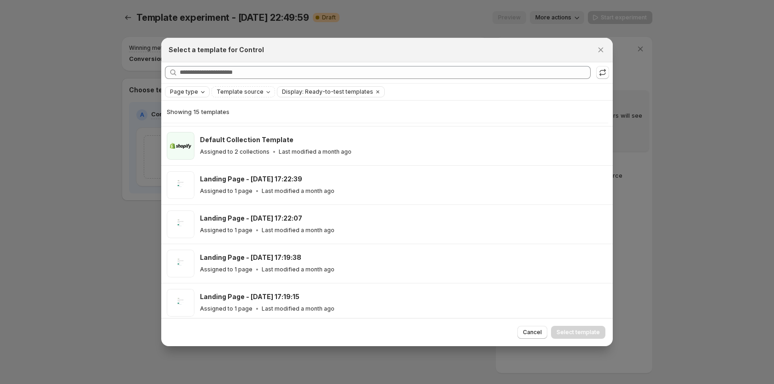
click at [204, 93] on icon "Page type" at bounding box center [202, 91] width 7 height 7
click at [198, 130] on span "Product page" at bounding box center [202, 130] width 39 height 7
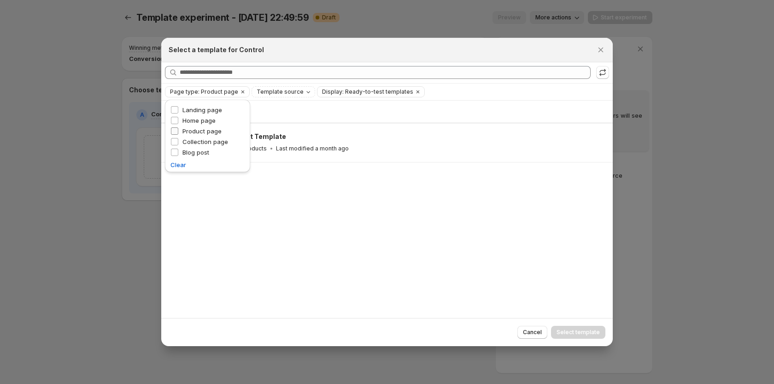
scroll to position [0, 0]
click at [235, 226] on div "Showing 1 template Default Product Template Assigned to 15 products Last modifi…" at bounding box center [387, 209] width 452 height 218
click at [602, 74] on icon ":r1q:" at bounding box center [602, 72] width 9 height 9
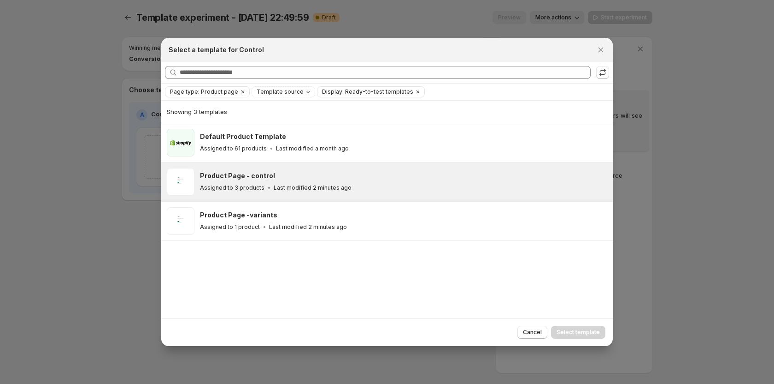
click at [244, 176] on h3 "Product Page - control" at bounding box center [237, 175] width 75 height 9
click at [587, 333] on span "Select template" at bounding box center [578, 331] width 43 height 7
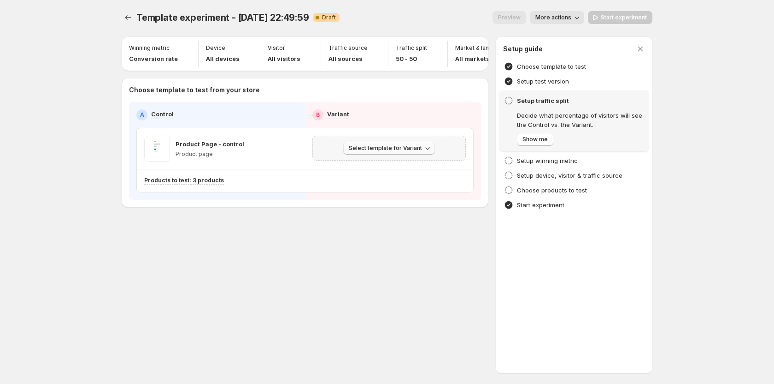
click at [396, 154] on button "Select template for Variant" at bounding box center [389, 148] width 92 height 13
click at [385, 171] on span "Select an existing template" at bounding box center [383, 171] width 78 height 7
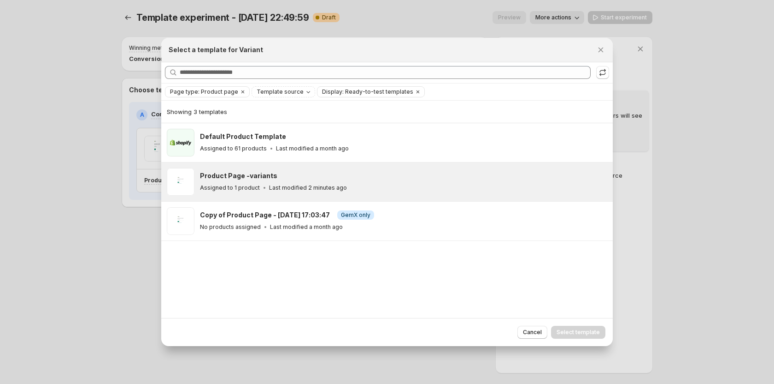
click at [274, 189] on p "Last modified 2 minutes ago" at bounding box center [308, 187] width 78 height 7
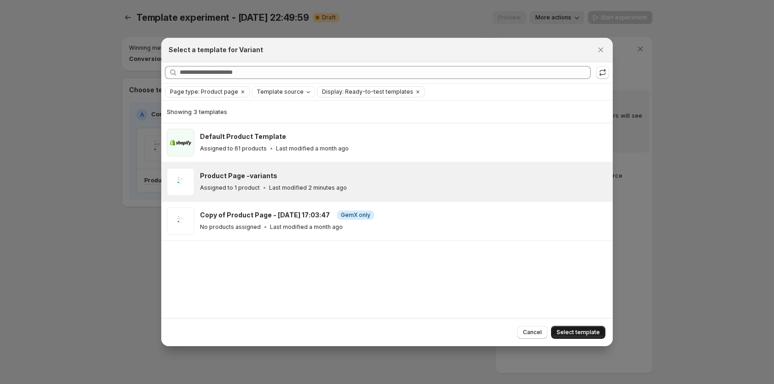
click at [596, 326] on button "Select template" at bounding box center [578, 331] width 54 height 13
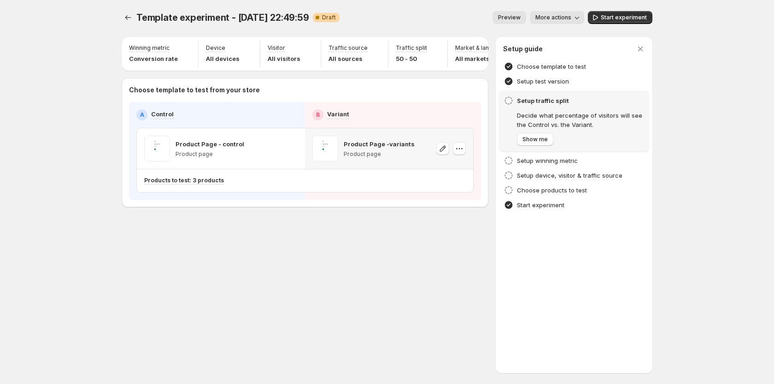
click at [290, 274] on div "Template experiment - Oct 14, 22:49:59. This page is ready Template experiment …" at bounding box center [387, 192] width 553 height 384
click at [624, 15] on span "Start experiment" at bounding box center [624, 17] width 46 height 7
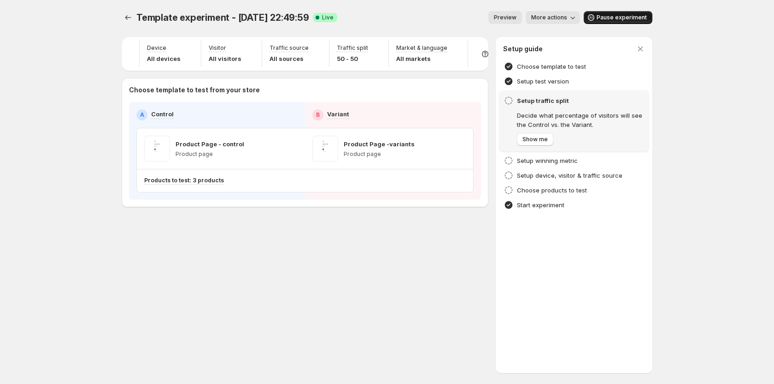
click at [313, 221] on div "Template experiment - Oct 14, 22:49:59. This page is ready Template experiment …" at bounding box center [387, 128] width 553 height 257
click at [641, 45] on icon "button" at bounding box center [640, 48] width 9 height 9
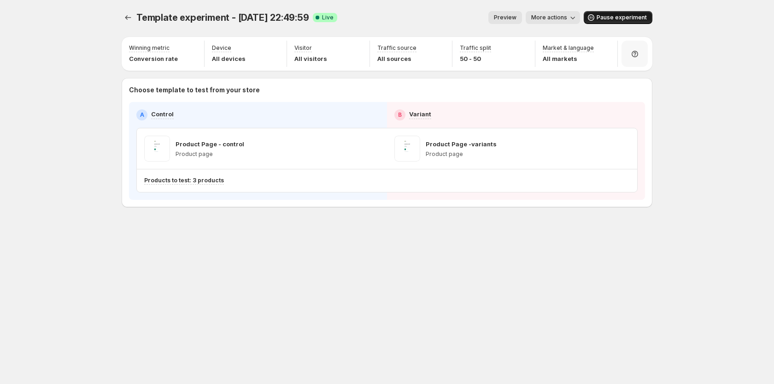
scroll to position [0, 0]
click at [554, 20] on span "More actions" at bounding box center [549, 17] width 36 height 7
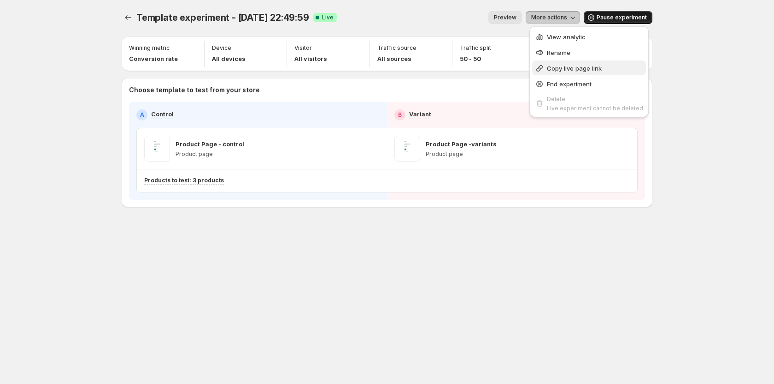
click at [561, 71] on span "Copy live page link" at bounding box center [574, 68] width 55 height 7
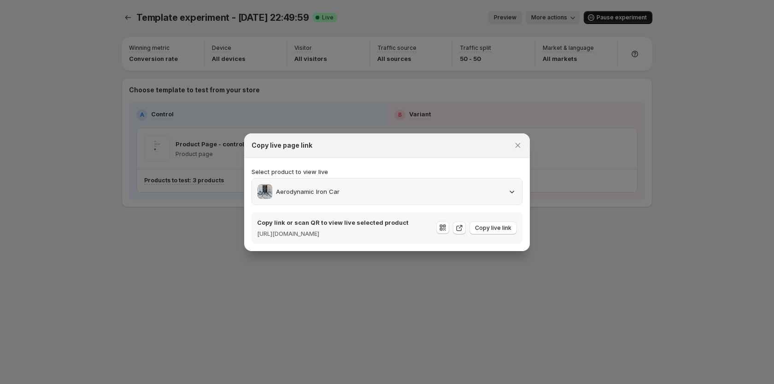
click at [430, 193] on div "Aerodynamic Iron Car" at bounding box center [387, 191] width 259 height 15
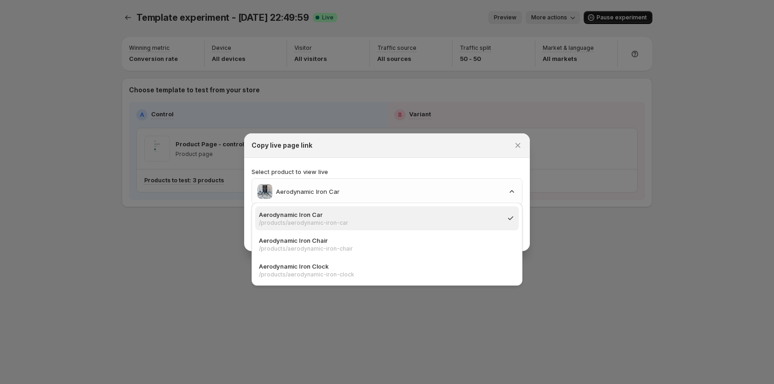
click at [455, 143] on div "Copy live page link" at bounding box center [379, 145] width 254 height 9
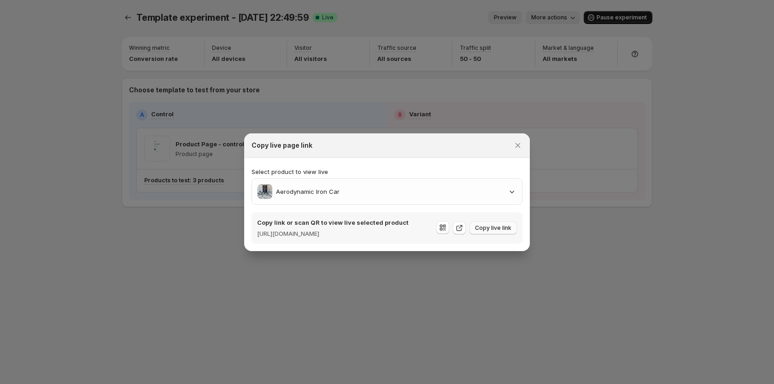
click at [482, 228] on span "Copy live link" at bounding box center [493, 227] width 36 height 7
click at [486, 224] on button "Copy live link" at bounding box center [493, 227] width 47 height 13
click at [378, 200] on div "Select product to view live Aerodynamic Iron Car Copy link or scan QR to view l…" at bounding box center [387, 205] width 271 height 77
click at [389, 190] on div "Aerodynamic Iron Car" at bounding box center [387, 191] width 259 height 15
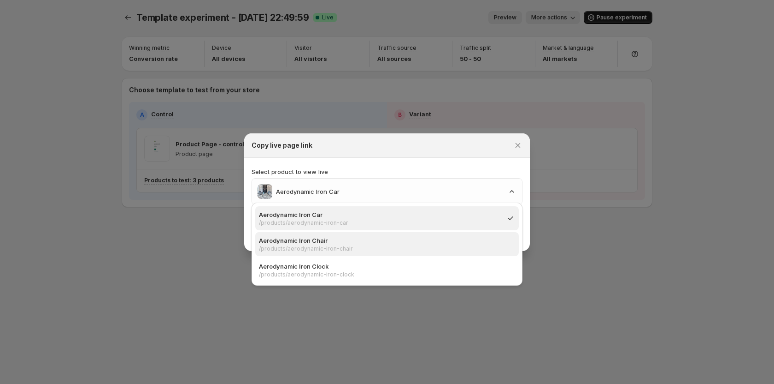
click at [355, 241] on p "Aerodynamic Iron Chair" at bounding box center [384, 240] width 251 height 9
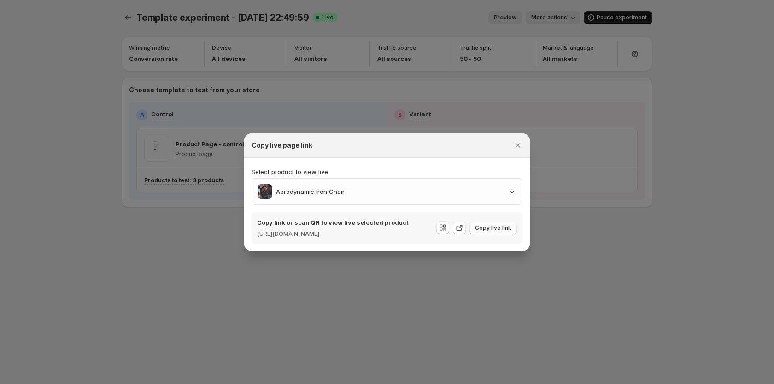
click at [490, 228] on span "Copy live link" at bounding box center [493, 227] width 36 height 7
click at [385, 313] on div at bounding box center [387, 192] width 774 height 384
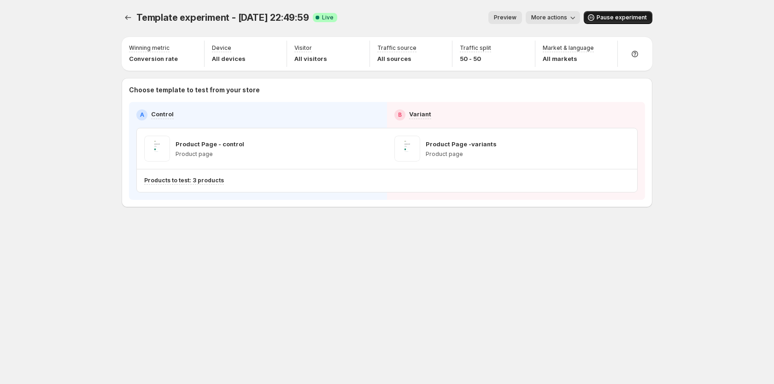
click at [457, 292] on div "Template experiment - [DATE] 22:49:59. This page is ready Template experiment -…" at bounding box center [387, 192] width 553 height 384
click at [706, 18] on div "Template experiment - [DATE] 22:49:59. This page is ready Template experiment -…" at bounding box center [387, 192] width 774 height 384
click at [256, 251] on div "Template experiment - [DATE] 22:49:59. This page is ready Template experiment -…" at bounding box center [387, 128] width 553 height 257
click at [428, 281] on div "Template experiment - [DATE] 22:49:59. This page is ready Template experiment -…" at bounding box center [387, 192] width 553 height 384
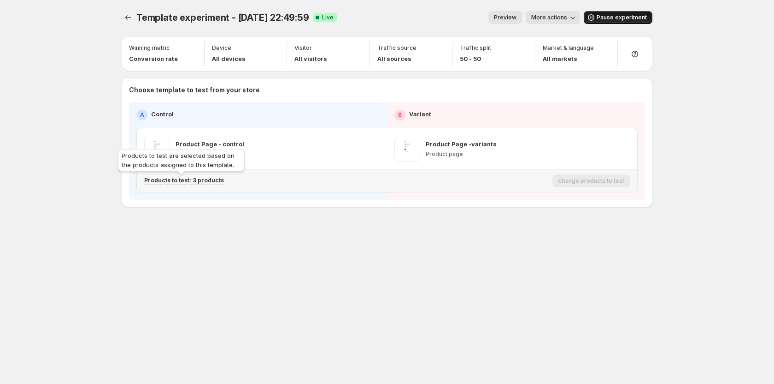
click at [206, 177] on p "Products to test: 3 products" at bounding box center [184, 180] width 80 height 7
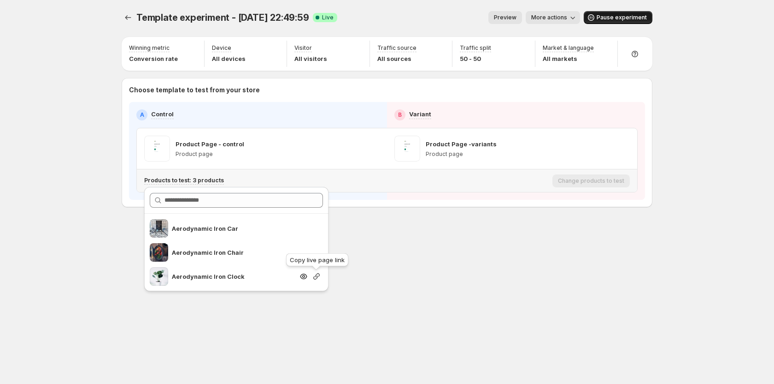
click at [317, 276] on icon "button" at bounding box center [316, 276] width 6 height 6
click at [469, 300] on div "Template experiment - [DATE] 22:49:59. This page is ready Template experiment -…" at bounding box center [387, 192] width 553 height 384
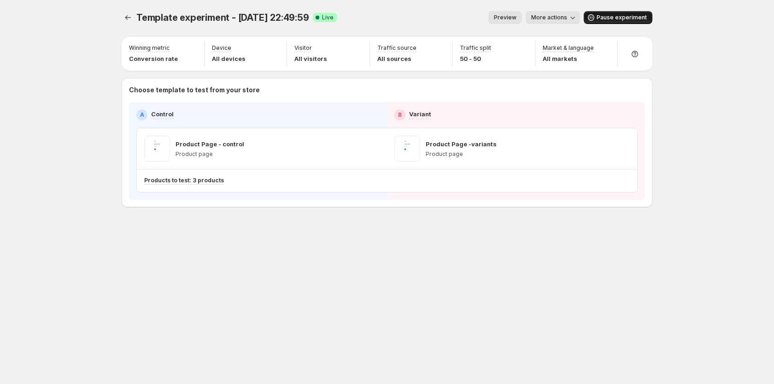
click at [523, 276] on div "Template experiment - [DATE] 22:49:59. This page is ready Template experiment -…" at bounding box center [387, 192] width 553 height 384
click at [617, 311] on div "Template experiment - [DATE] 22:49:59. This page is ready Template experiment -…" at bounding box center [387, 192] width 553 height 384
click at [406, 270] on div "Template experiment - [DATE] 22:49:59. This page is ready Template experiment -…" at bounding box center [387, 192] width 553 height 384
click at [129, 19] on icon "Experiments" at bounding box center [128, 17] width 9 height 9
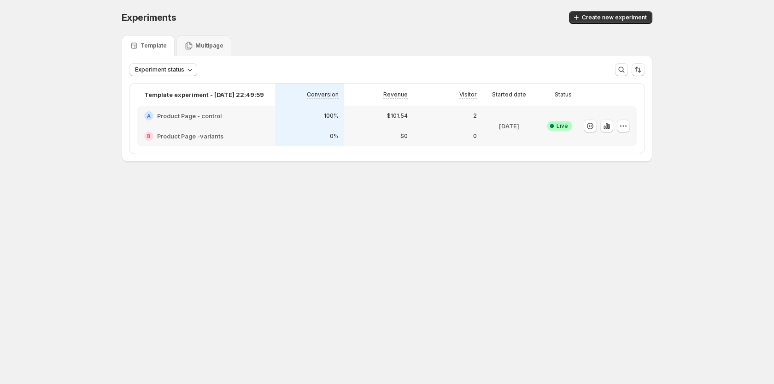
click at [498, 296] on body "Experiments. This page is ready Experiments Create new experiment Template Mult…" at bounding box center [387, 192] width 774 height 384
click at [622, 123] on icon "button" at bounding box center [623, 125] width 9 height 9
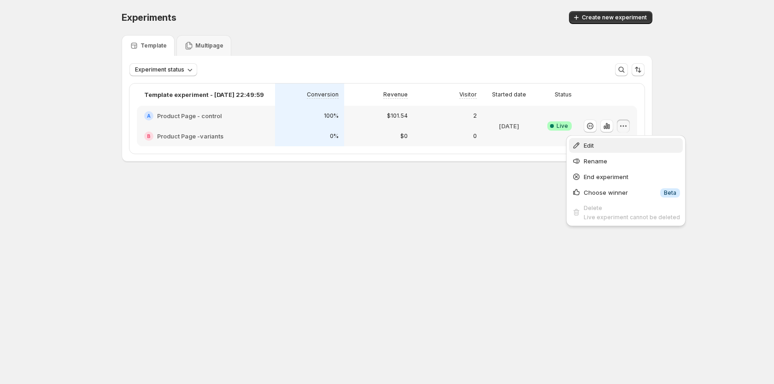
click at [614, 143] on span "Edit" at bounding box center [632, 145] width 96 height 9
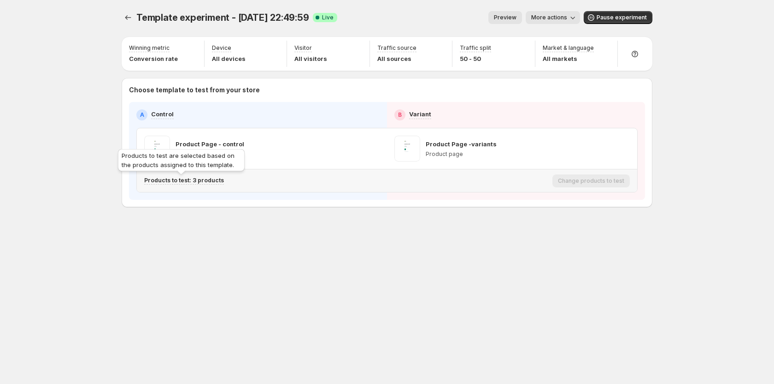
click at [201, 181] on p "Products to test: 3 products" at bounding box center [184, 180] width 80 height 7
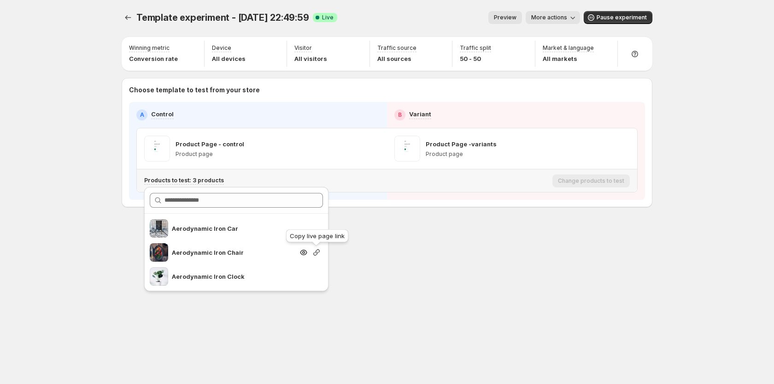
click at [313, 252] on icon "button" at bounding box center [316, 252] width 9 height 9
click at [395, 258] on div "Template experiment - [DATE] 22:49:59. This page is ready Template experiment -…" at bounding box center [387, 192] width 553 height 384
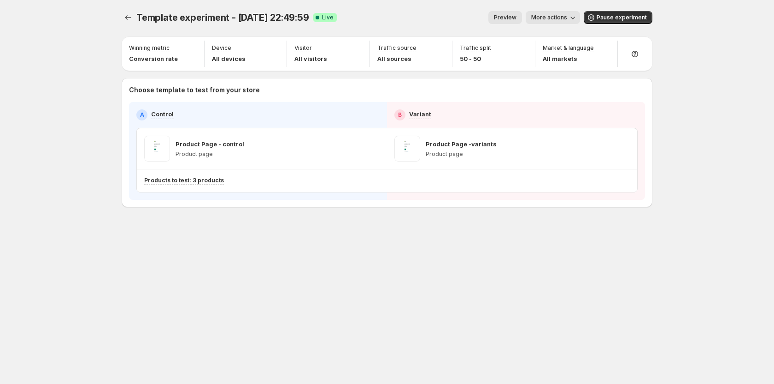
click at [414, 232] on div "Template experiment - [DATE] 22:49:59. This page is ready Template experiment -…" at bounding box center [387, 128] width 553 height 257
drag, startPoint x: 251, startPoint y: 236, endPoint x: 247, endPoint y: 221, distance: 16.3
click at [250, 237] on div "Template experiment - [DATE] 22:49:59. This page is ready Template experiment -…" at bounding box center [387, 128] width 553 height 257
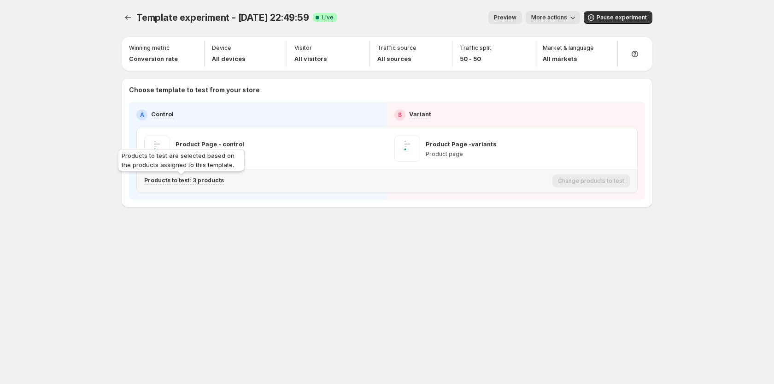
drag, startPoint x: 208, startPoint y: 180, endPoint x: 217, endPoint y: 181, distance: 8.3
click at [208, 180] on p "Products to test: 3 products" at bounding box center [184, 180] width 80 height 7
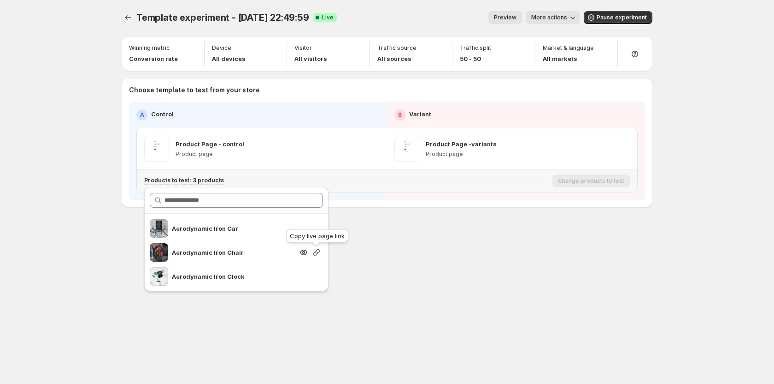
click at [312, 248] on icon "button" at bounding box center [316, 252] width 9 height 9
click at [431, 272] on div "Template experiment - [DATE] 22:49:59. This page is ready Template experiment -…" at bounding box center [387, 192] width 553 height 384
